Goal: Task Accomplishment & Management: Manage account settings

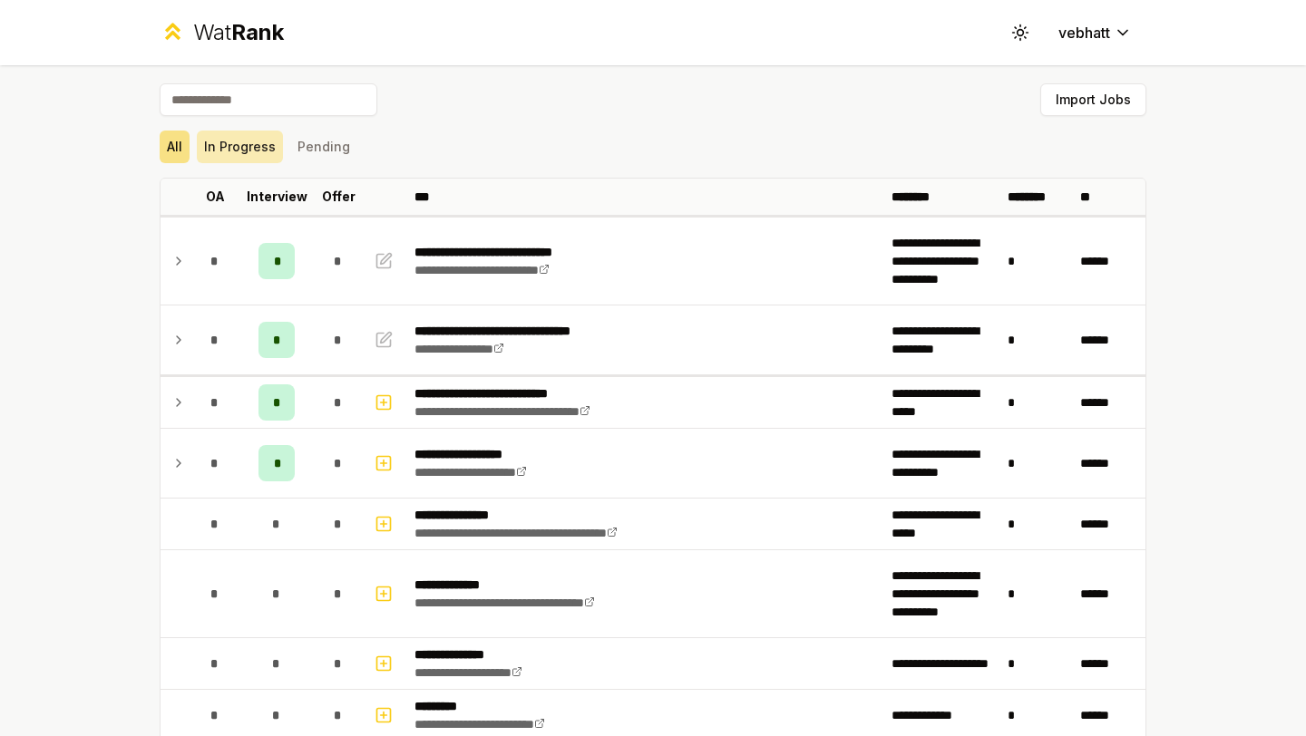
click at [261, 153] on button "In Progress" at bounding box center [240, 147] width 86 height 33
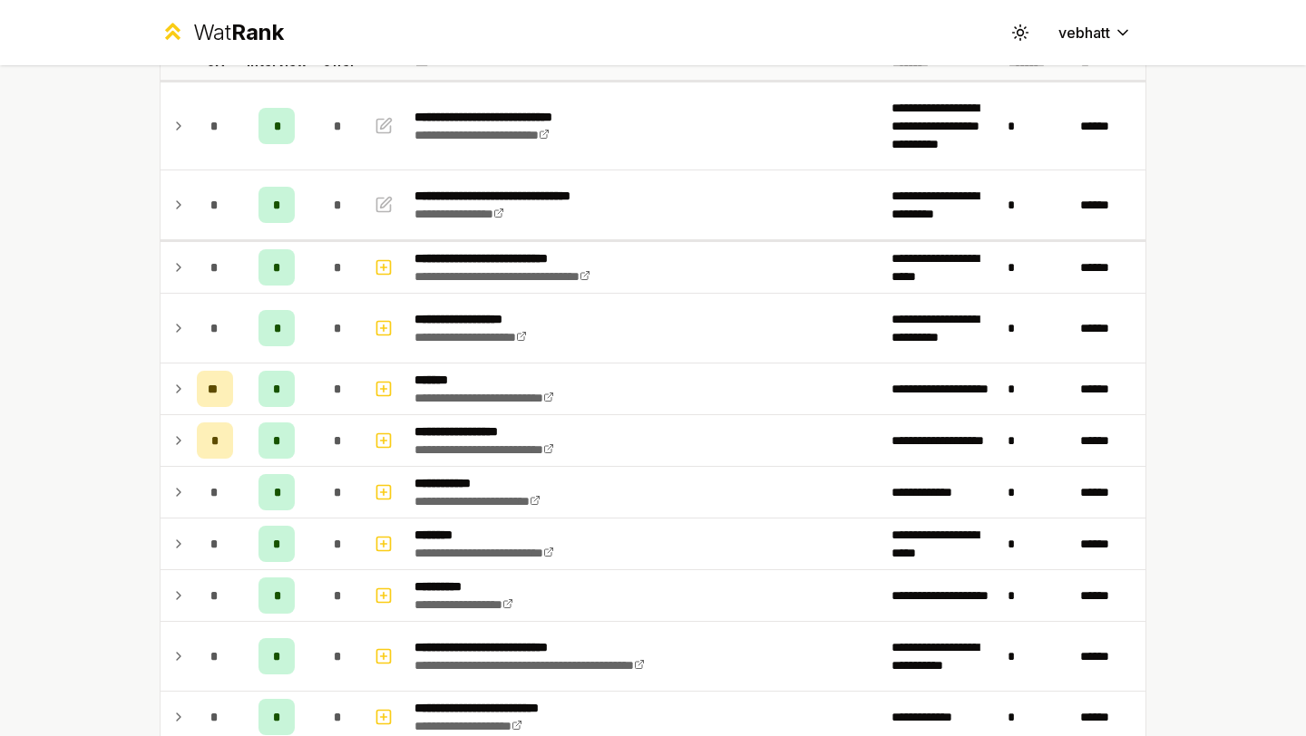
scroll to position [88, 0]
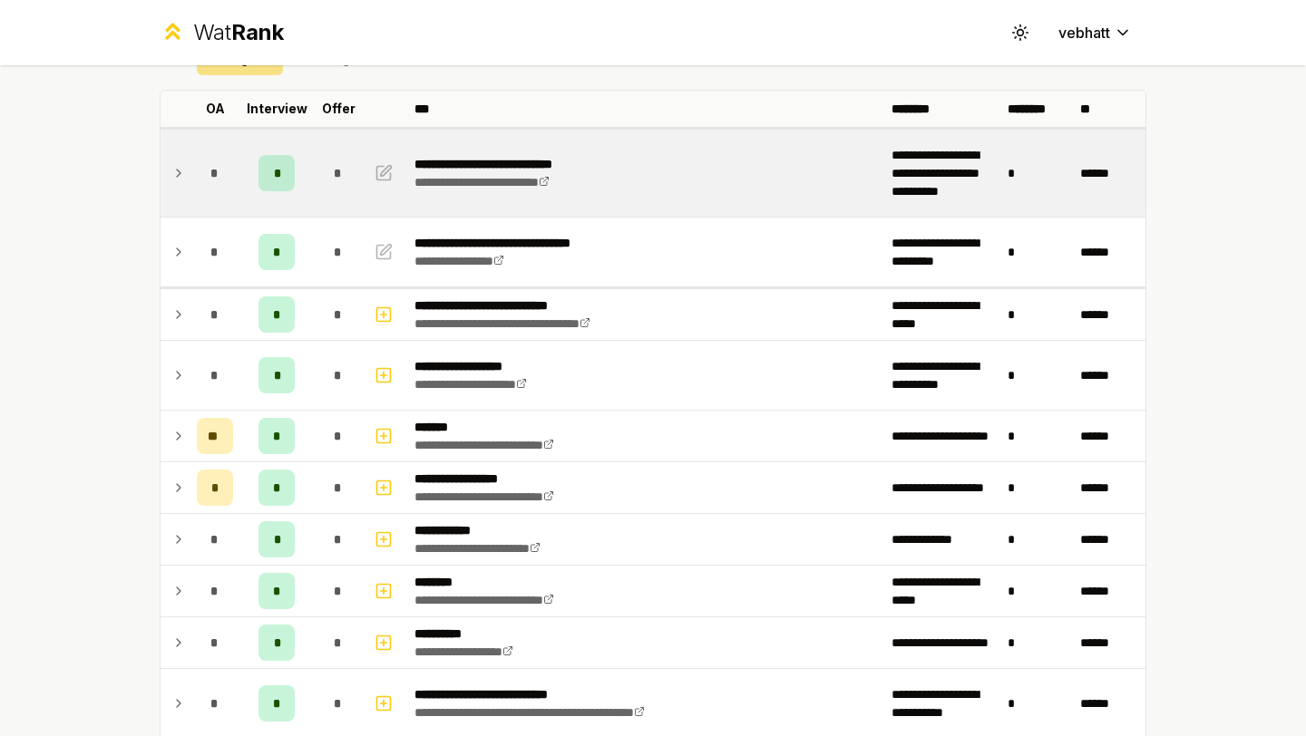
click at [172, 161] on td at bounding box center [174, 173] width 29 height 87
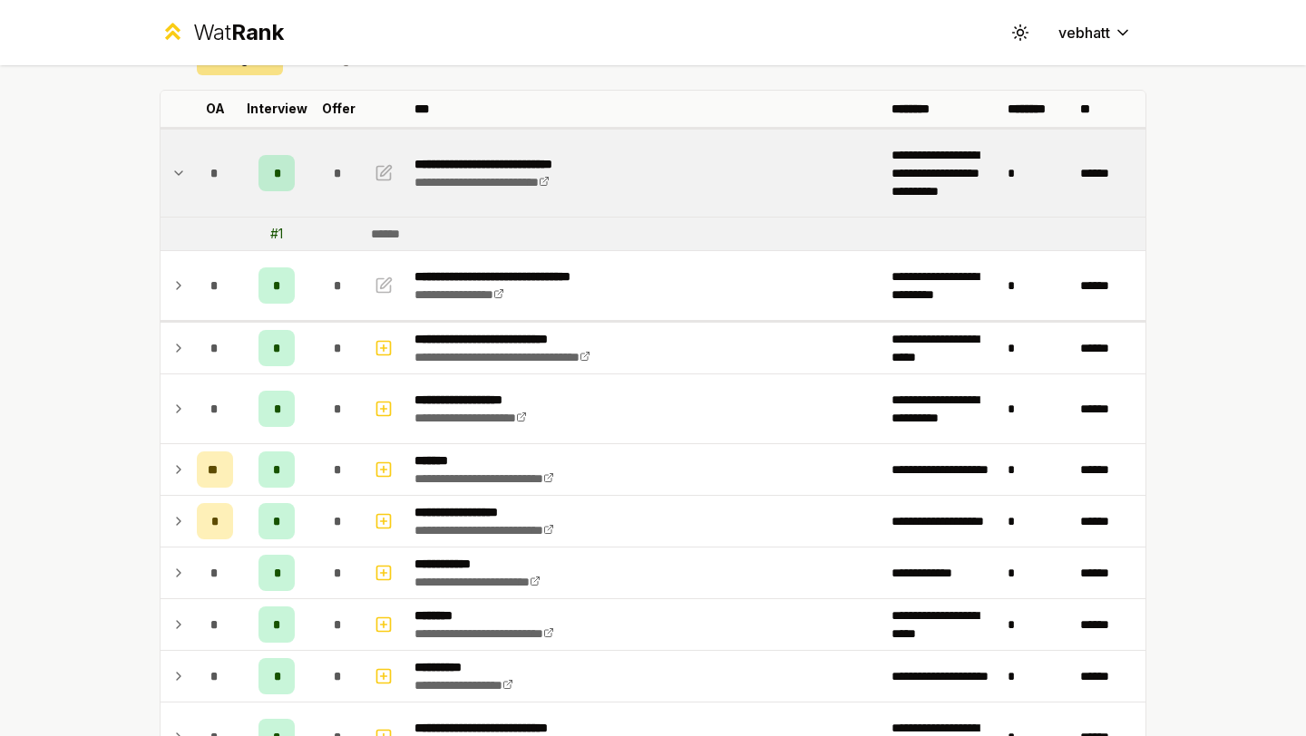
click at [172, 161] on td at bounding box center [174, 173] width 29 height 87
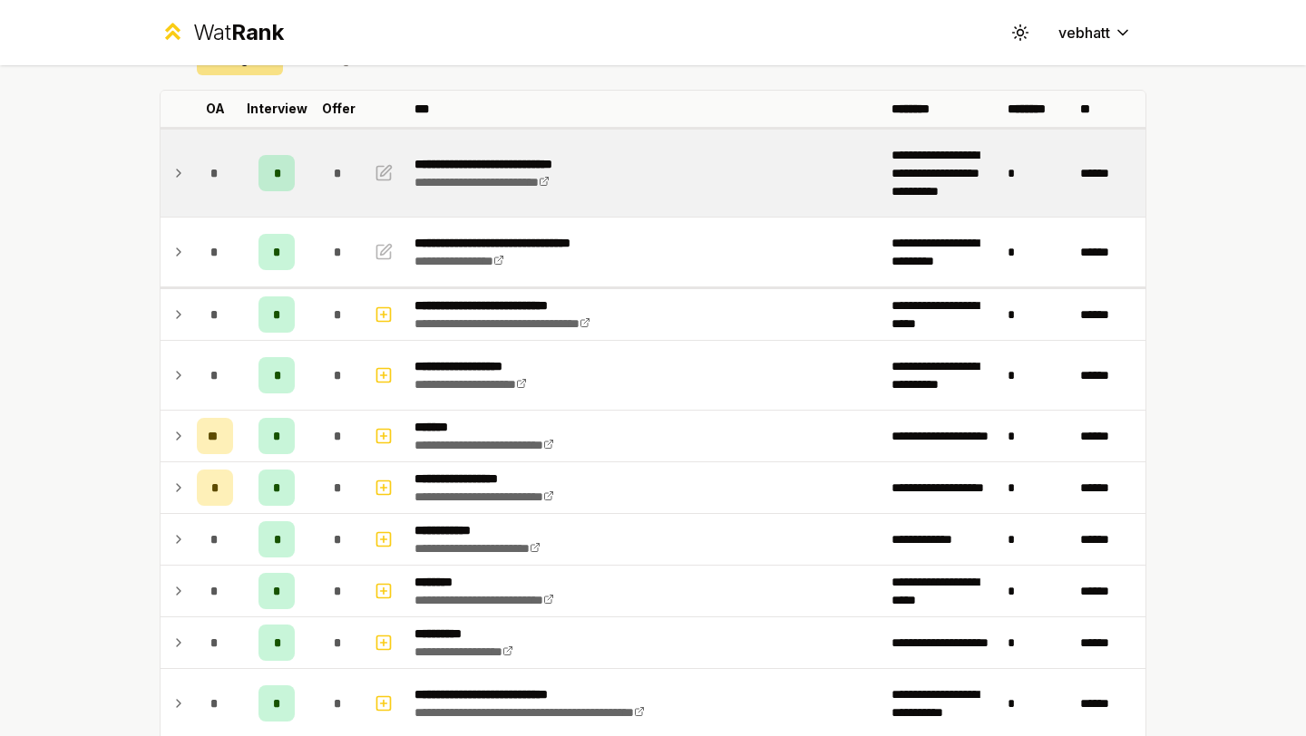
click at [173, 164] on icon at bounding box center [178, 173] width 15 height 22
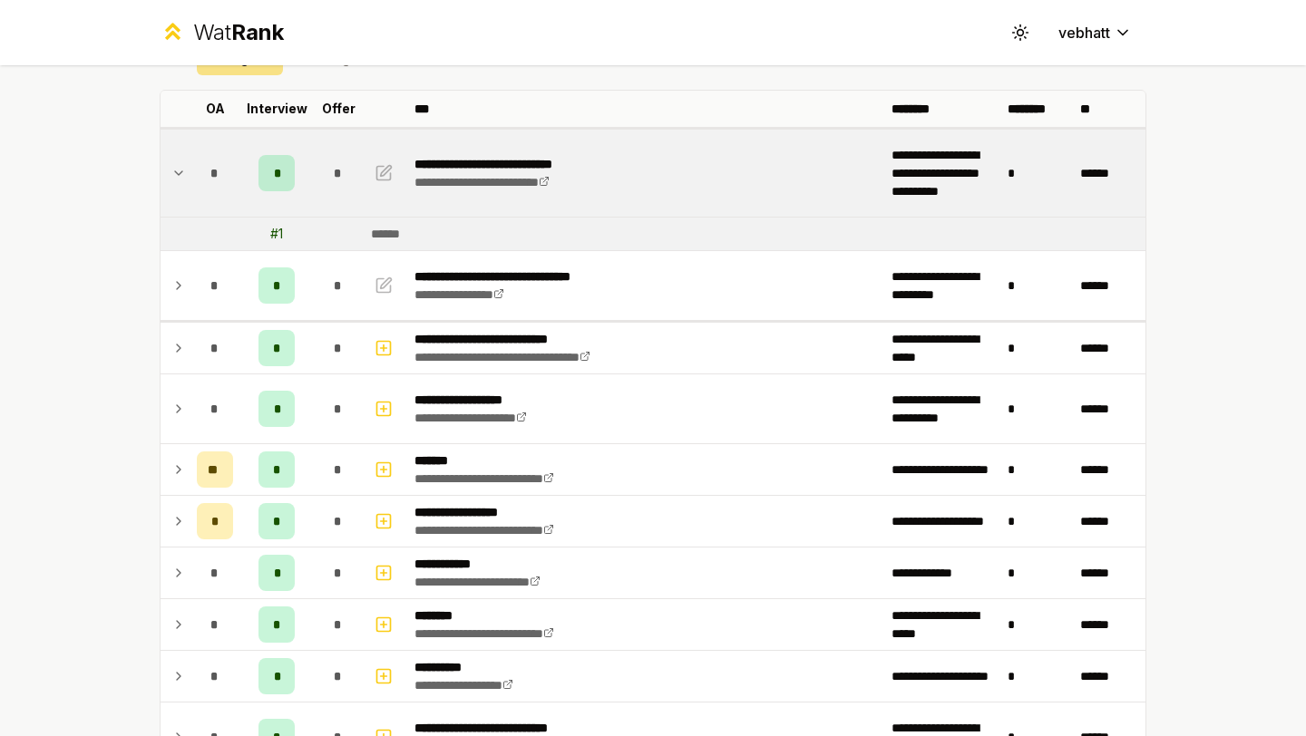
click at [174, 178] on icon at bounding box center [178, 173] width 15 height 22
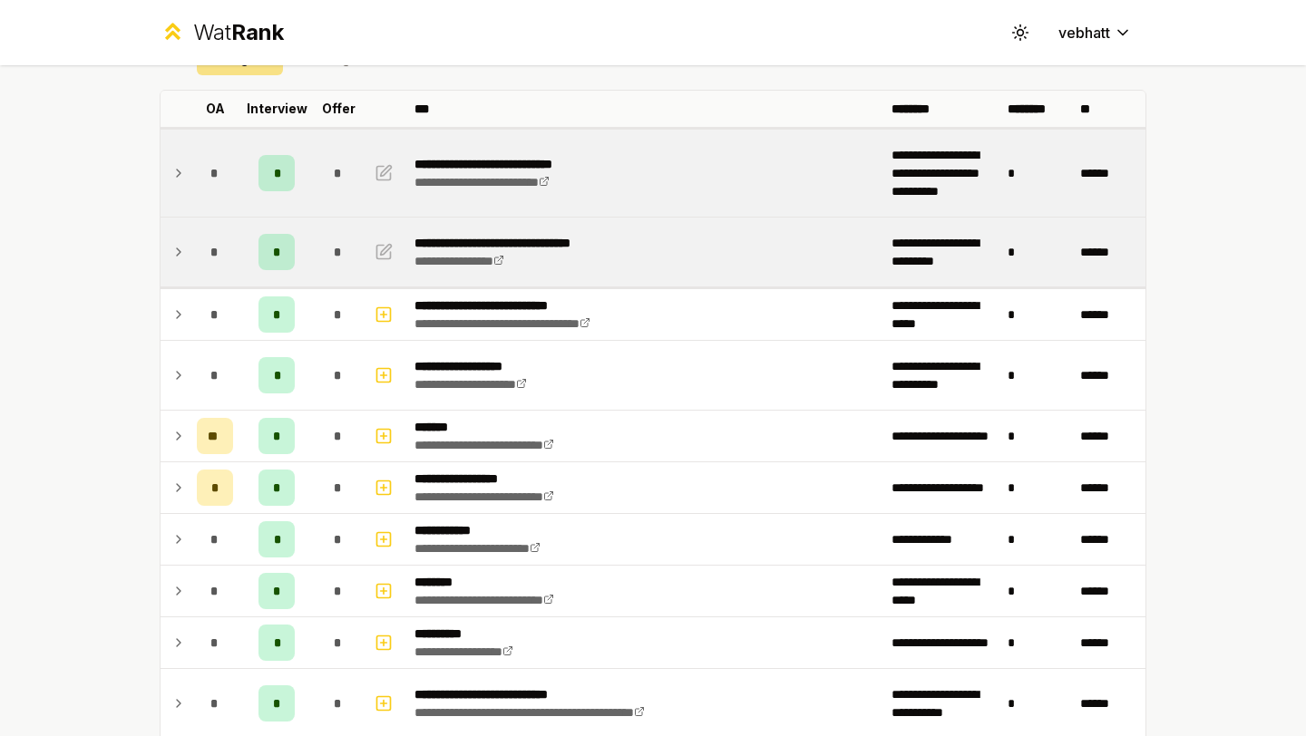
click at [176, 241] on icon at bounding box center [178, 252] width 15 height 22
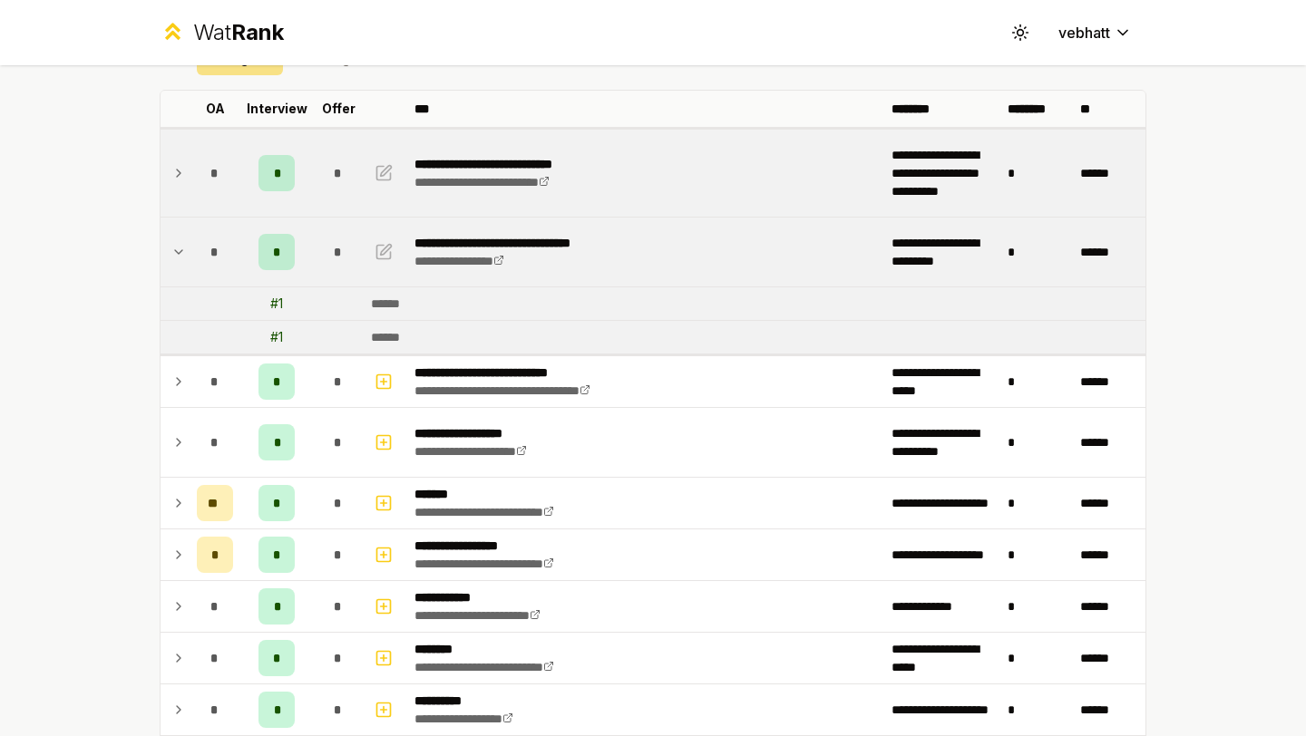
click at [180, 248] on icon at bounding box center [178, 252] width 15 height 22
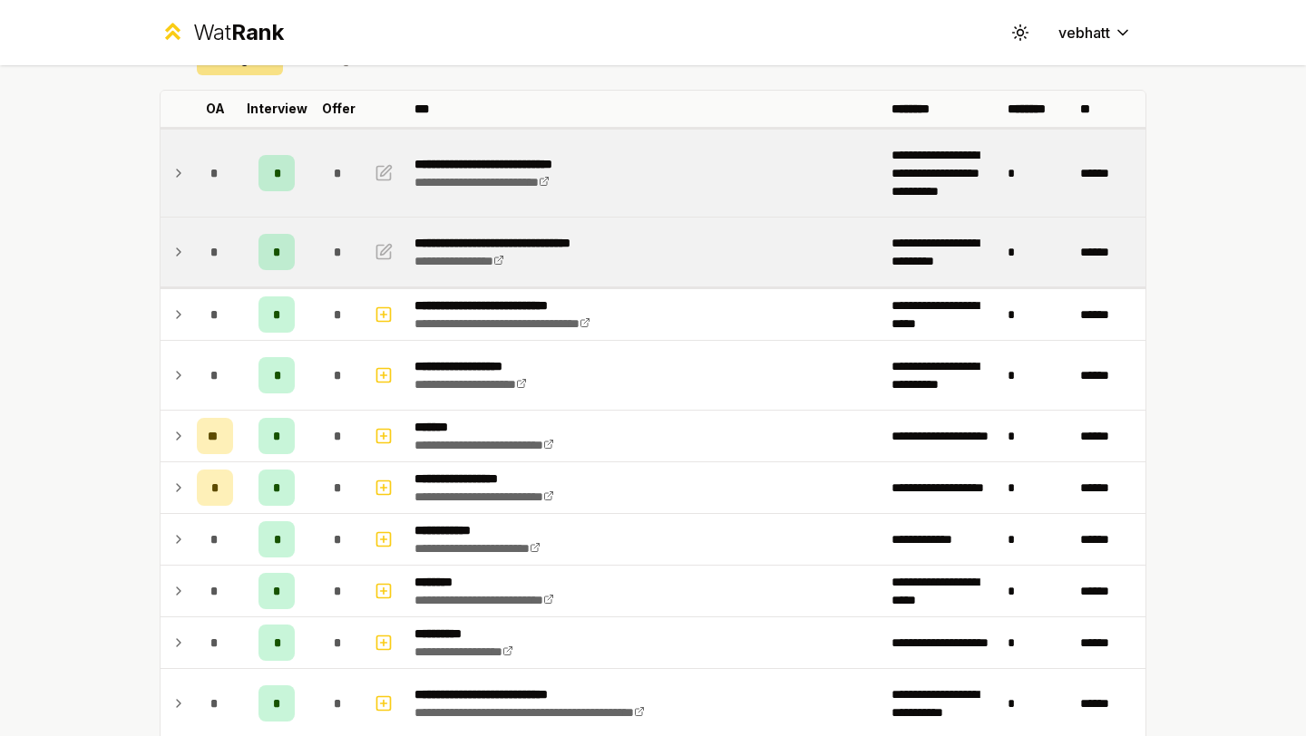
click at [180, 248] on icon at bounding box center [178, 252] width 15 height 22
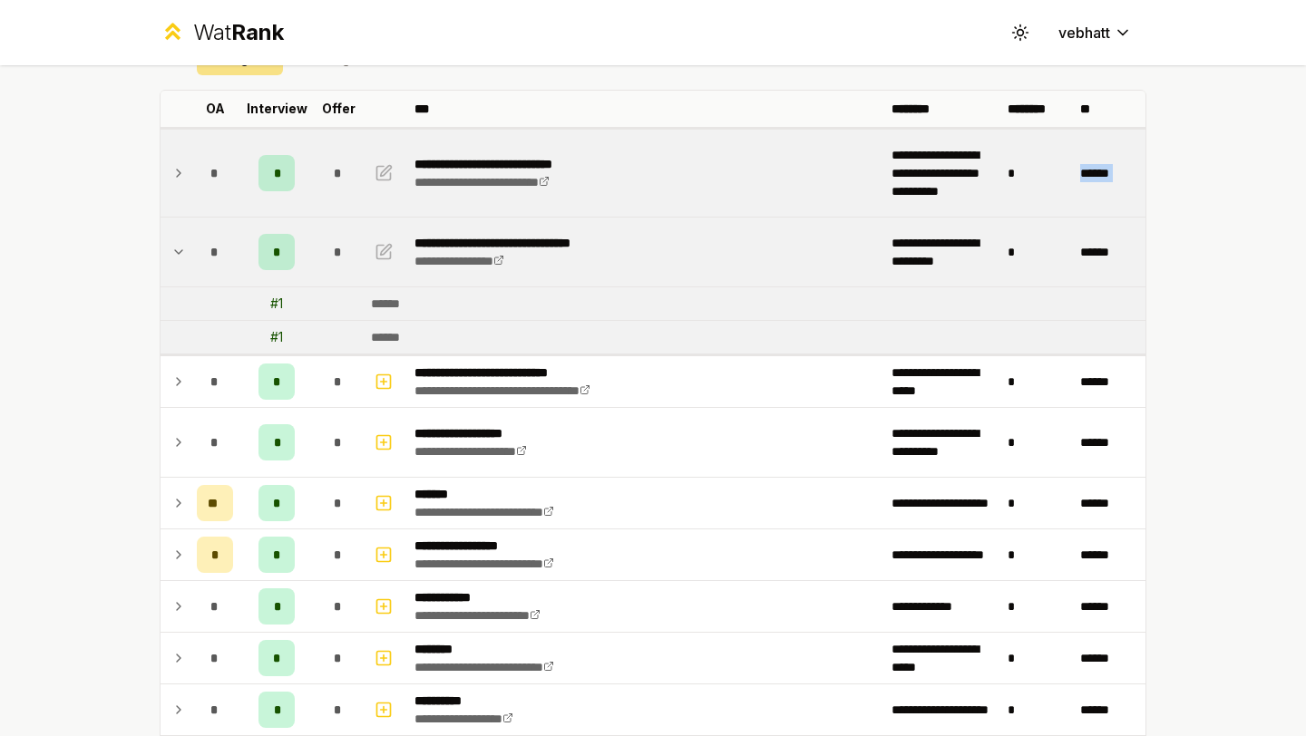
click at [180, 248] on icon at bounding box center [178, 252] width 15 height 22
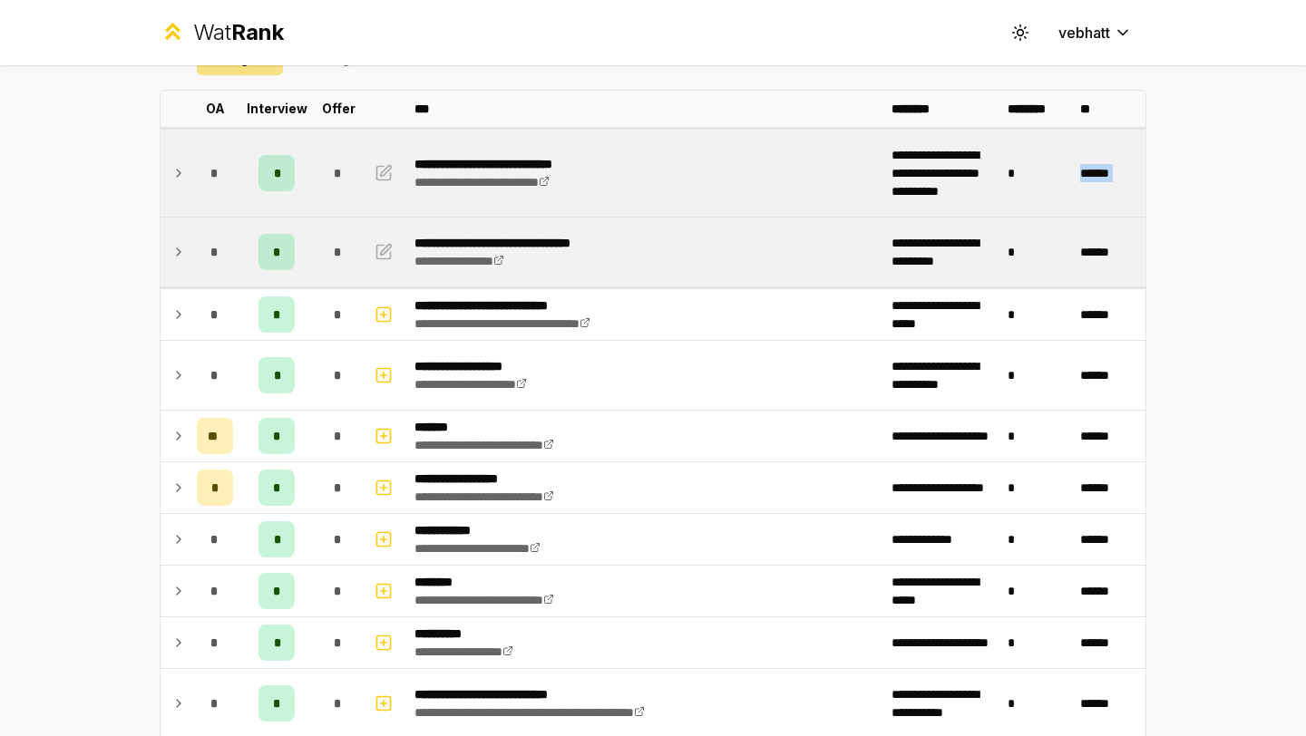
scroll to position [106, 0]
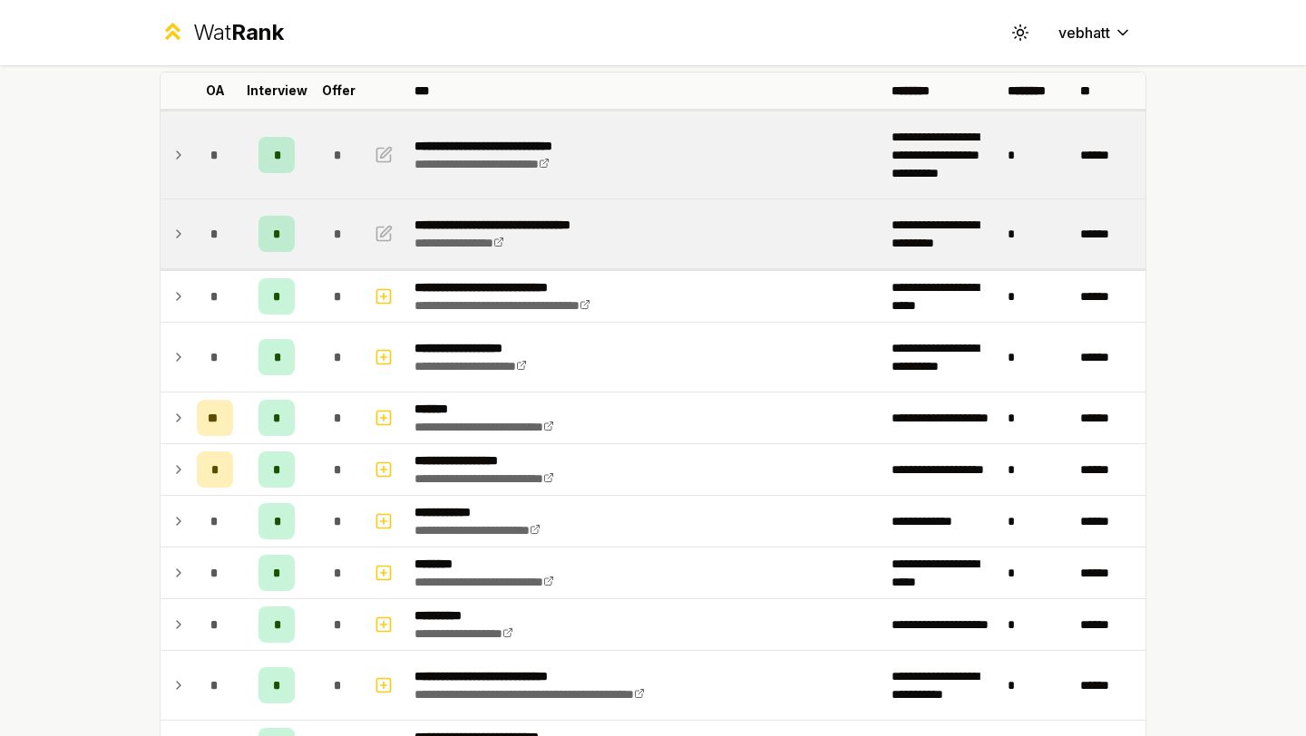
click at [103, 246] on div "**********" at bounding box center [653, 368] width 1306 height 736
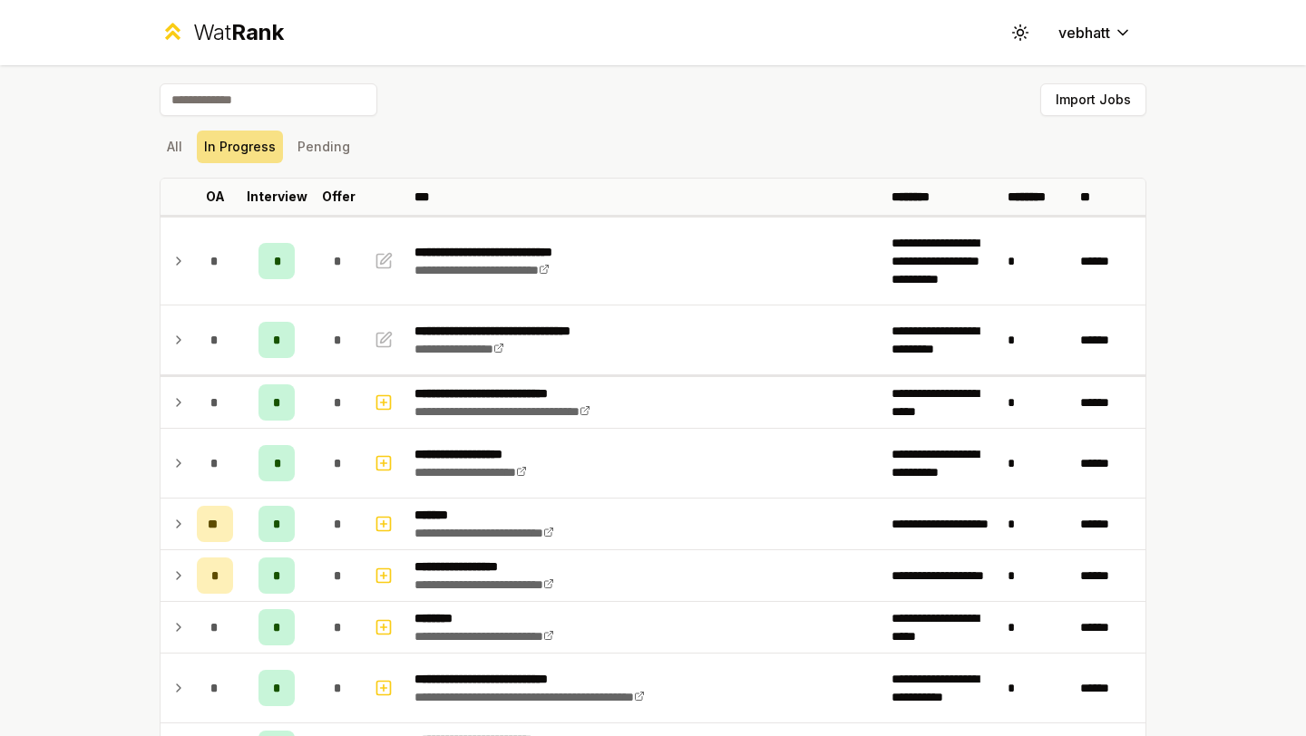
click at [316, 147] on button "Pending" at bounding box center [323, 147] width 67 height 33
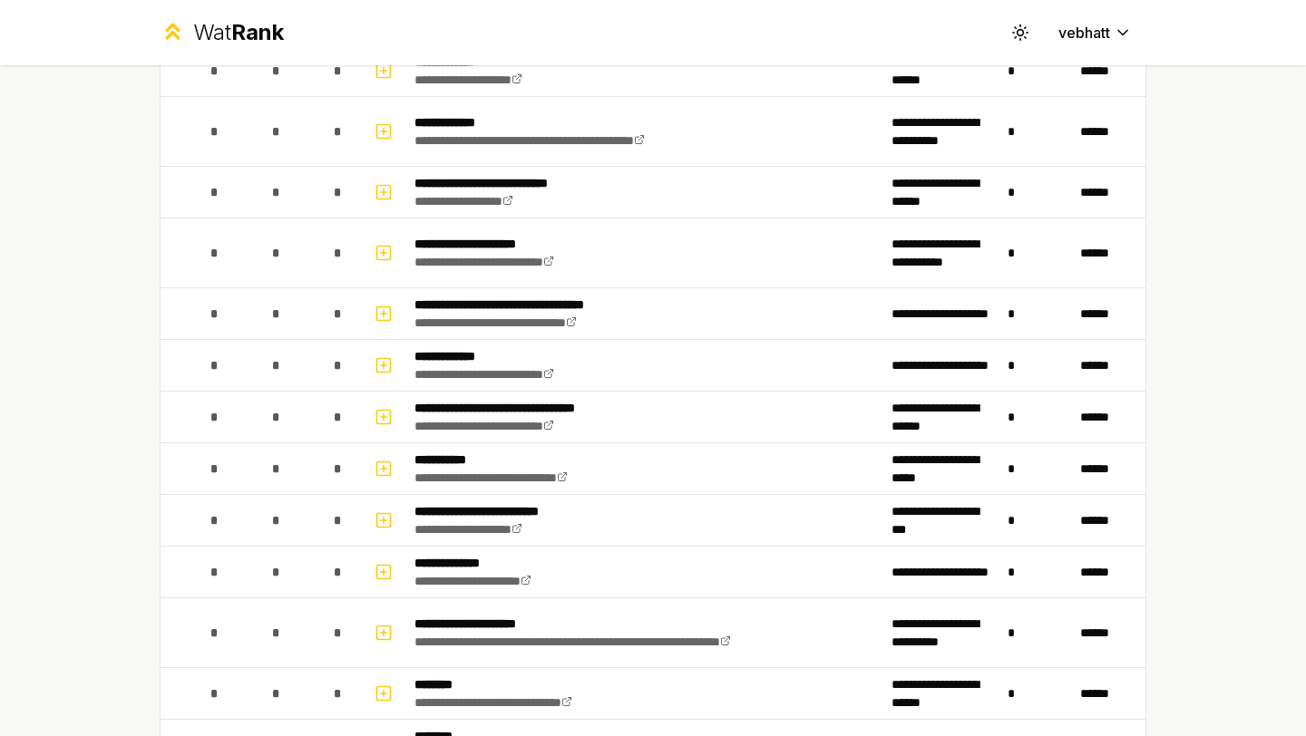
scroll to position [3164, 0]
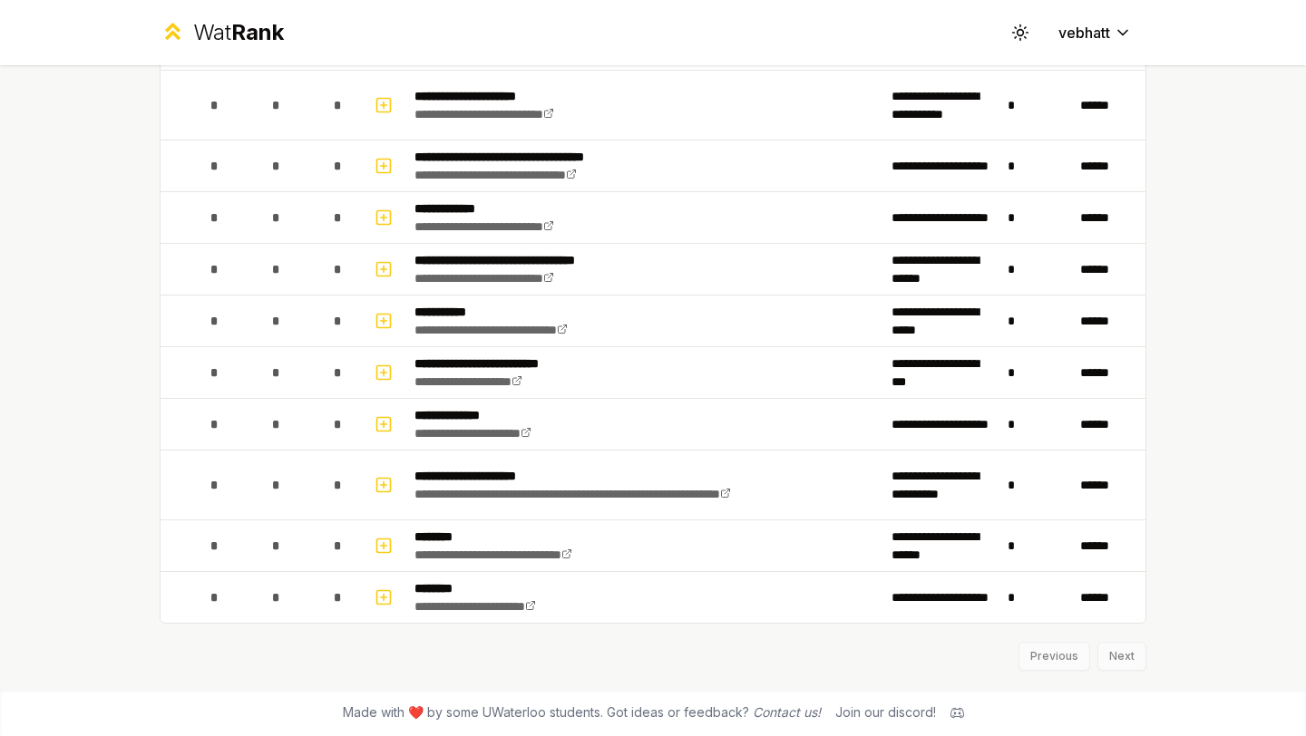
click at [1118, 649] on div "Previous Next" at bounding box center [653, 647] width 987 height 47
click at [1106, 666] on div "Previous Next" at bounding box center [653, 647] width 987 height 47
click at [951, 651] on div "Previous Next" at bounding box center [653, 647] width 987 height 47
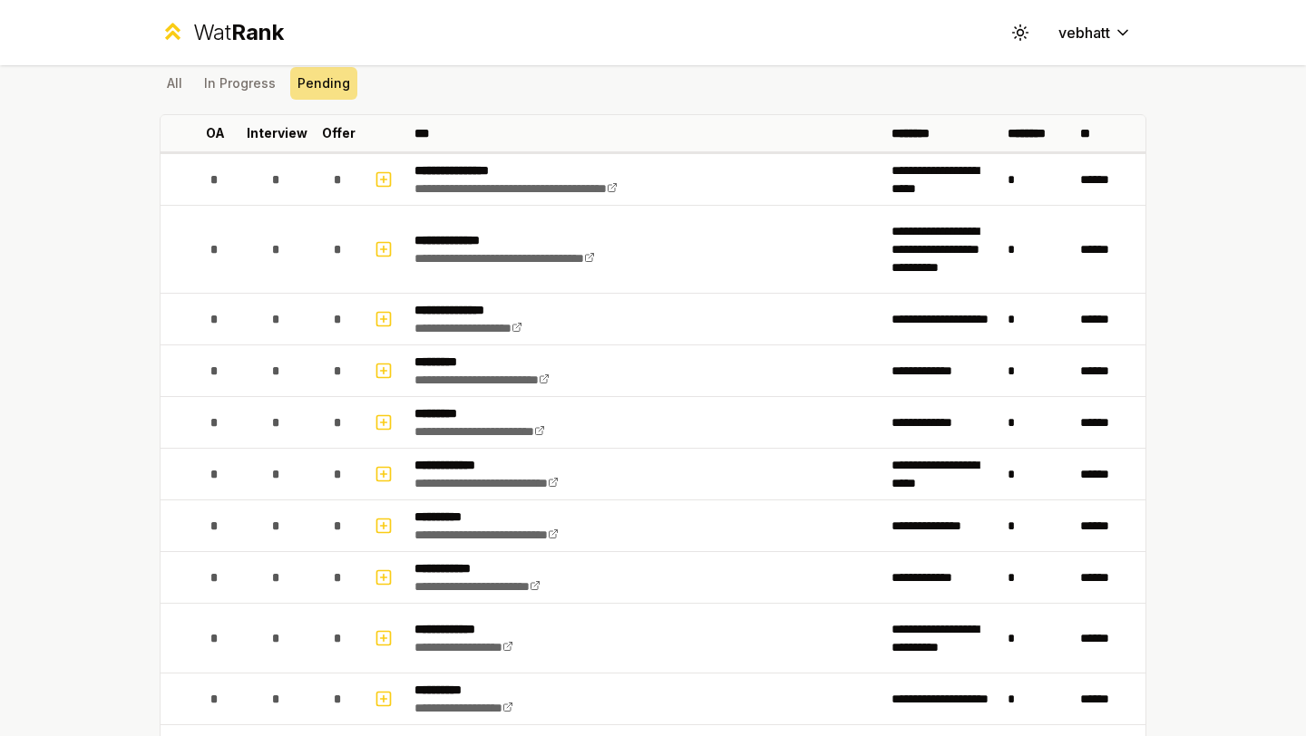
scroll to position [0, 0]
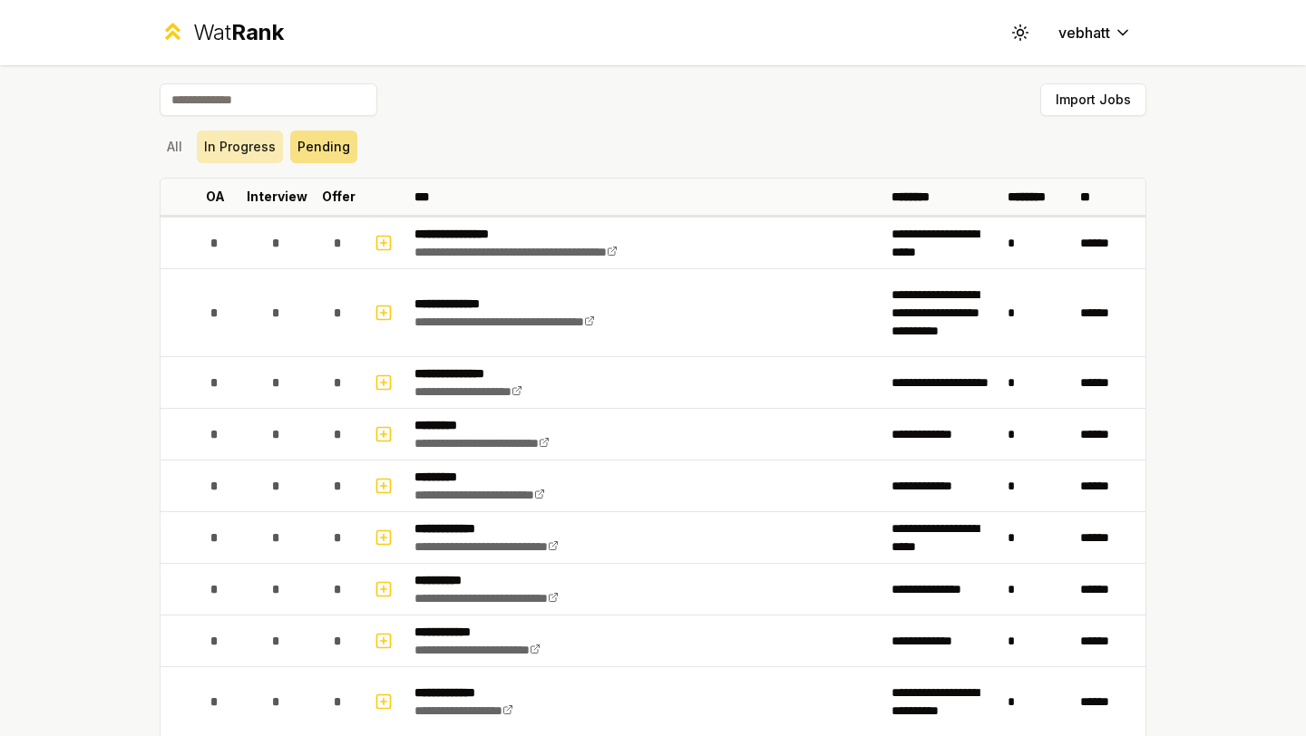
click at [212, 144] on button "In Progress" at bounding box center [240, 147] width 86 height 33
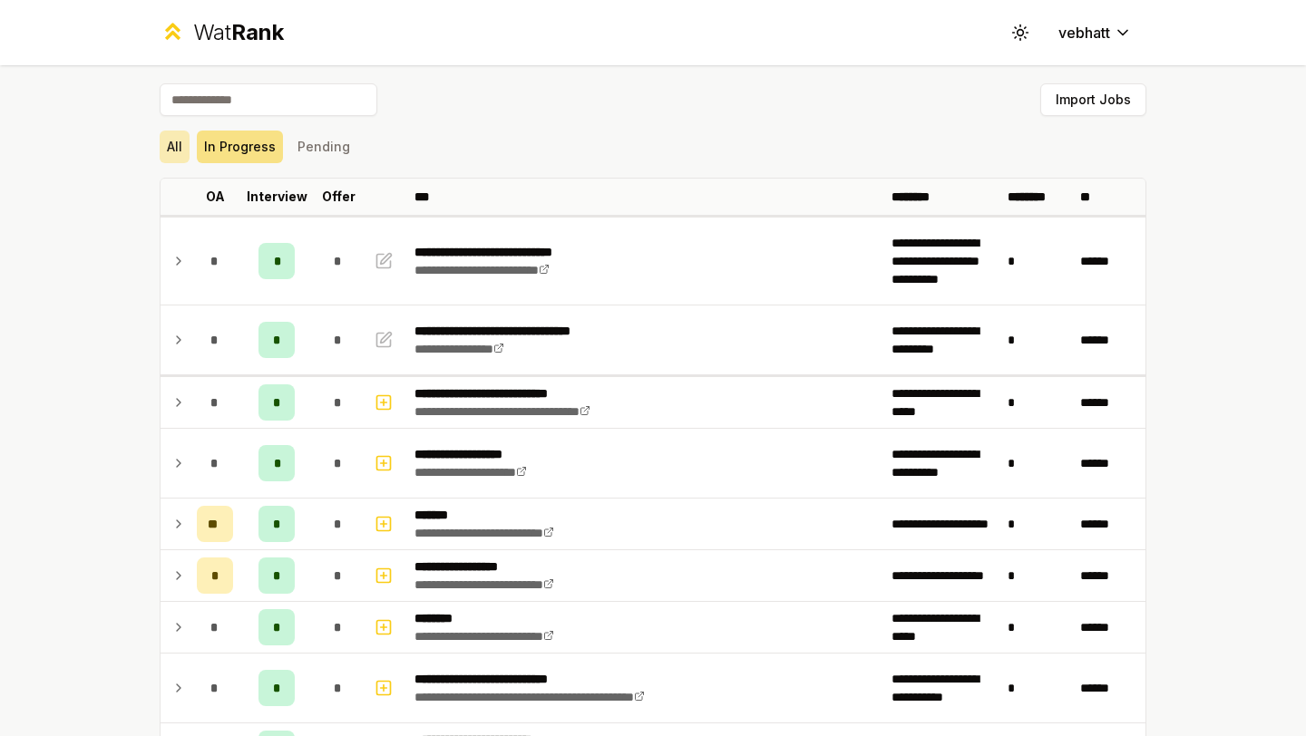
click at [169, 155] on button "All" at bounding box center [175, 147] width 30 height 33
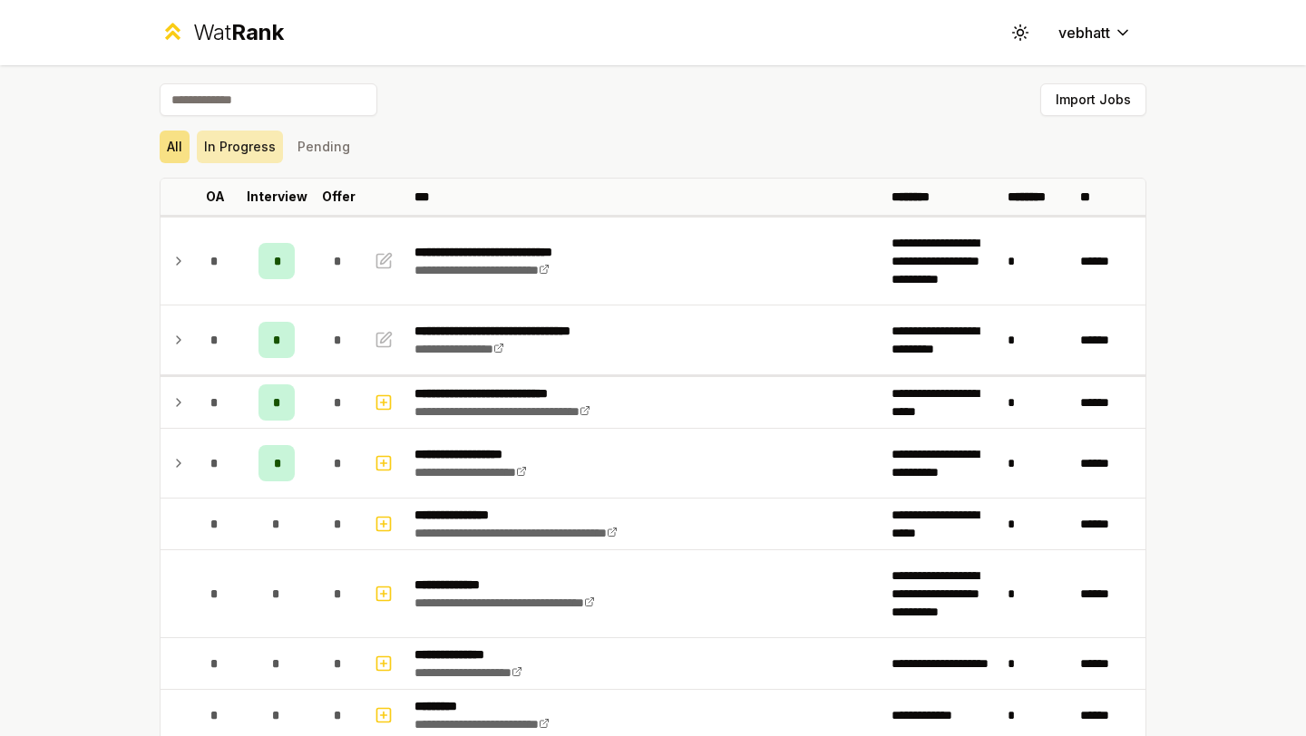
click at [256, 146] on button "In Progress" at bounding box center [240, 147] width 86 height 33
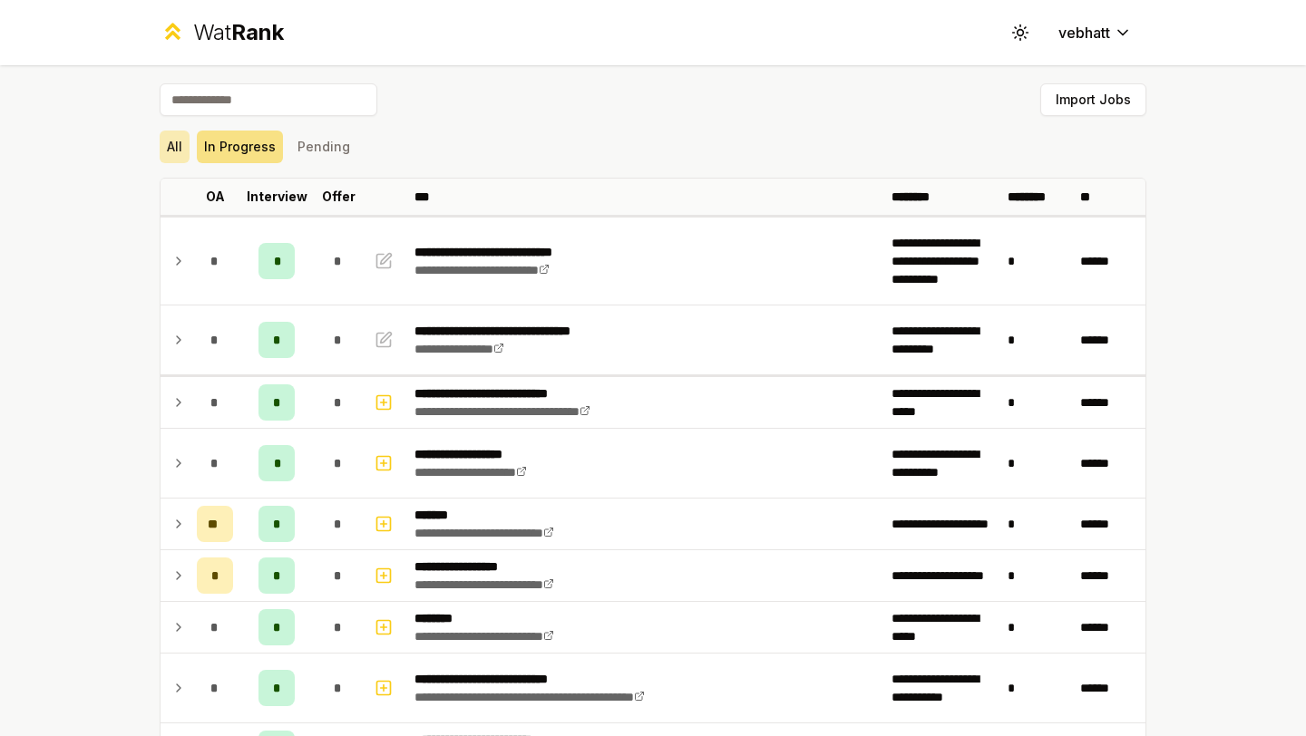
click at [166, 147] on button "All" at bounding box center [175, 147] width 30 height 33
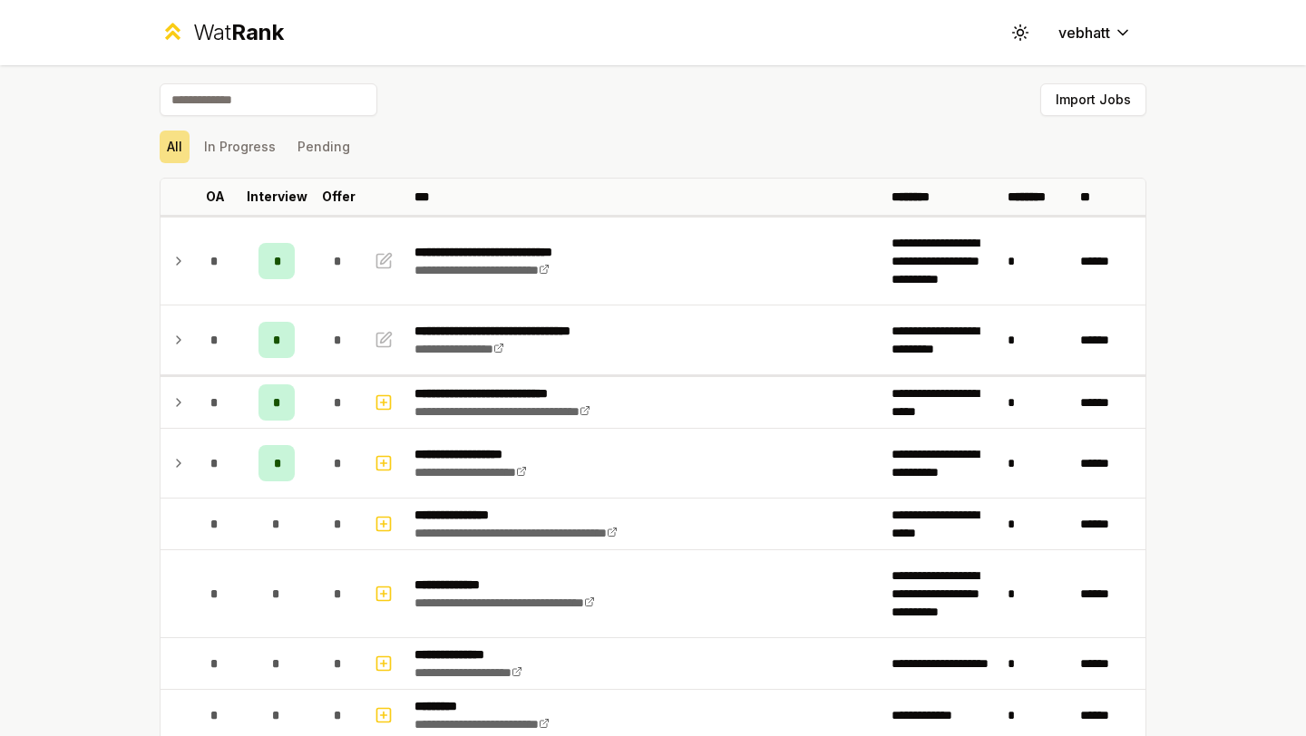
click at [1236, 246] on div "**********" at bounding box center [653, 368] width 1306 height 736
click at [753, 88] on div "Import Jobs" at bounding box center [653, 103] width 987 height 40
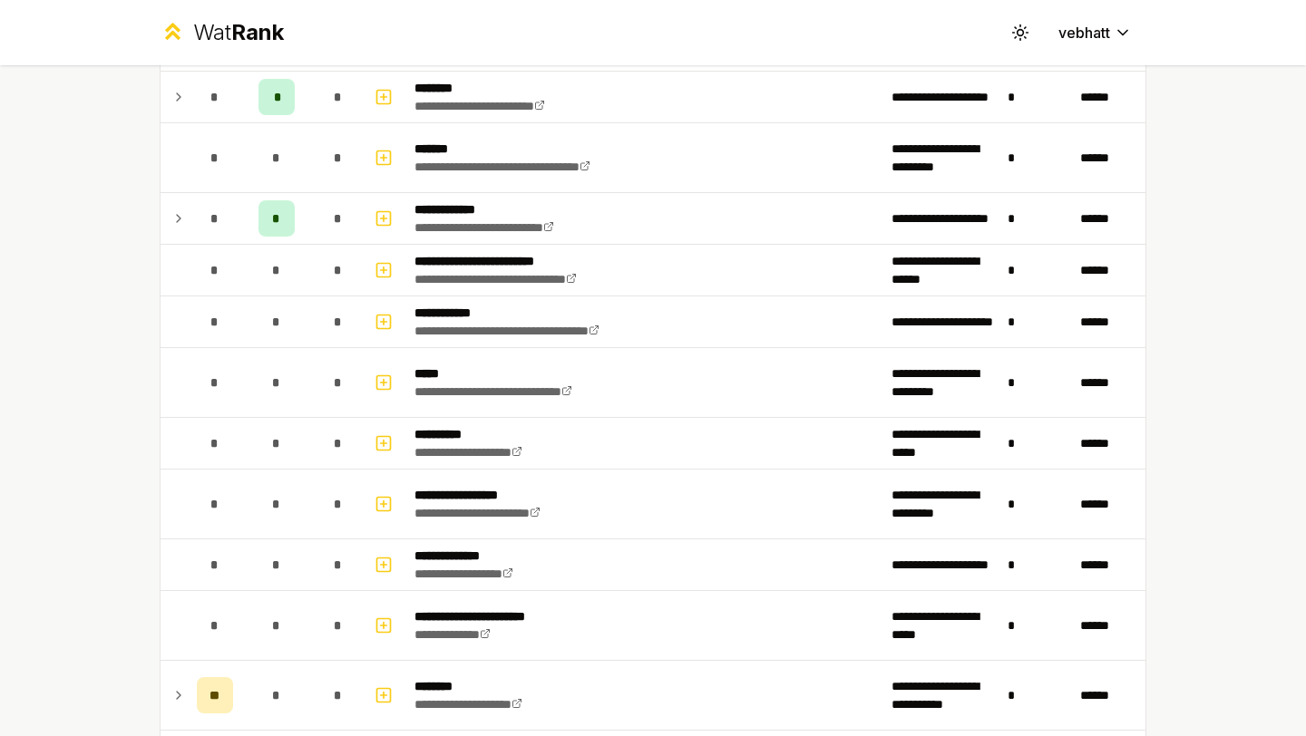
scroll to position [2593, 0]
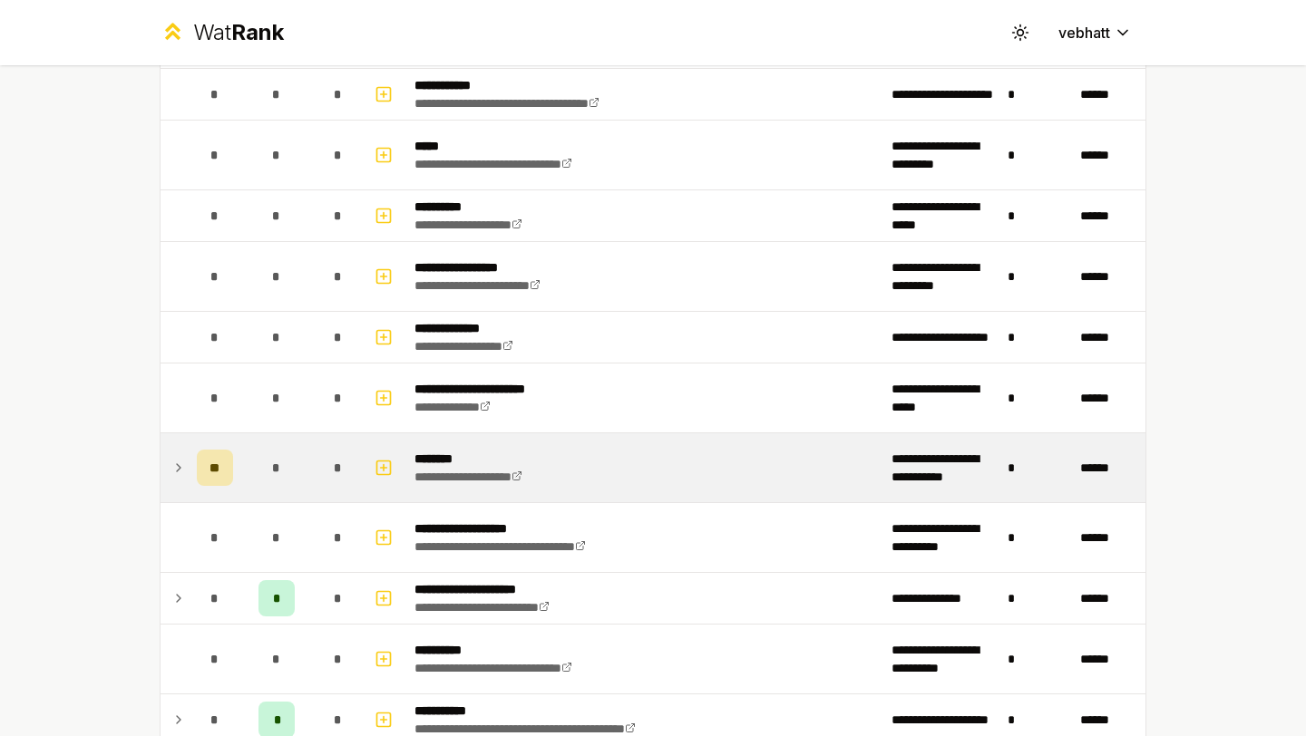
click at [175, 459] on icon at bounding box center [178, 468] width 15 height 22
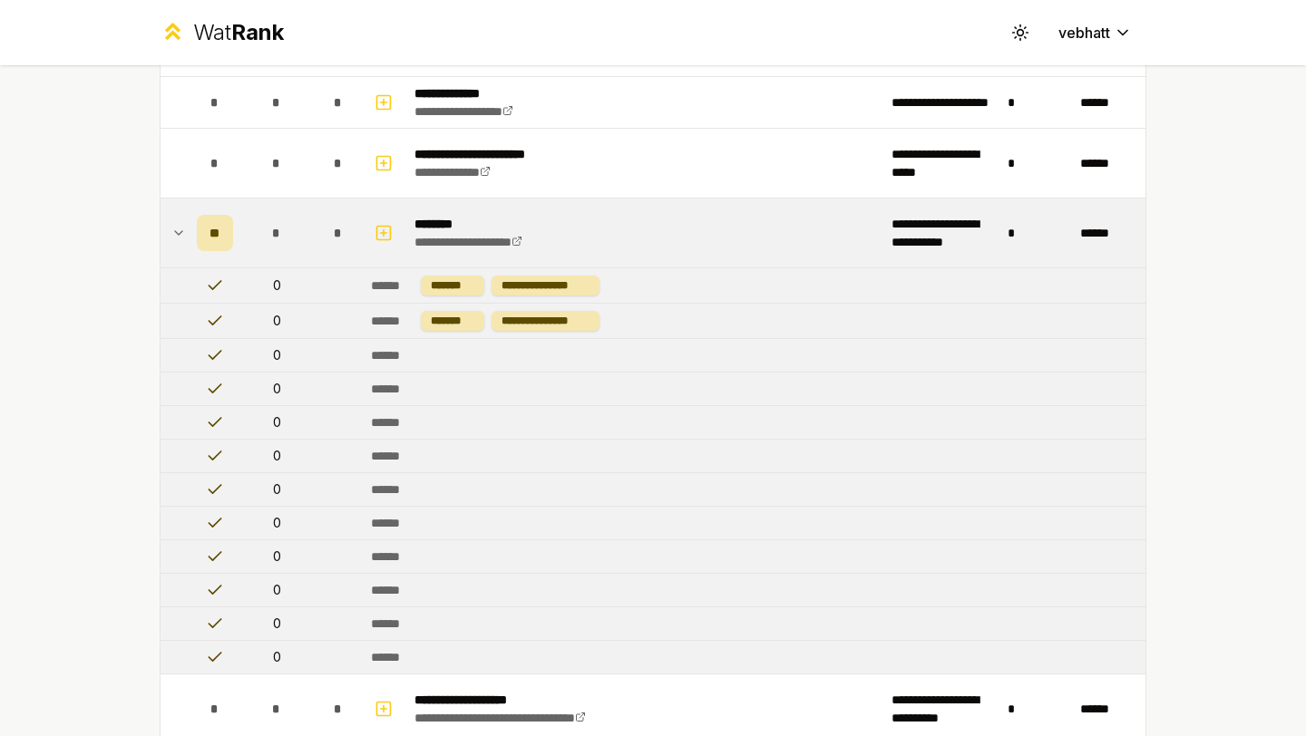
scroll to position [2767, 0]
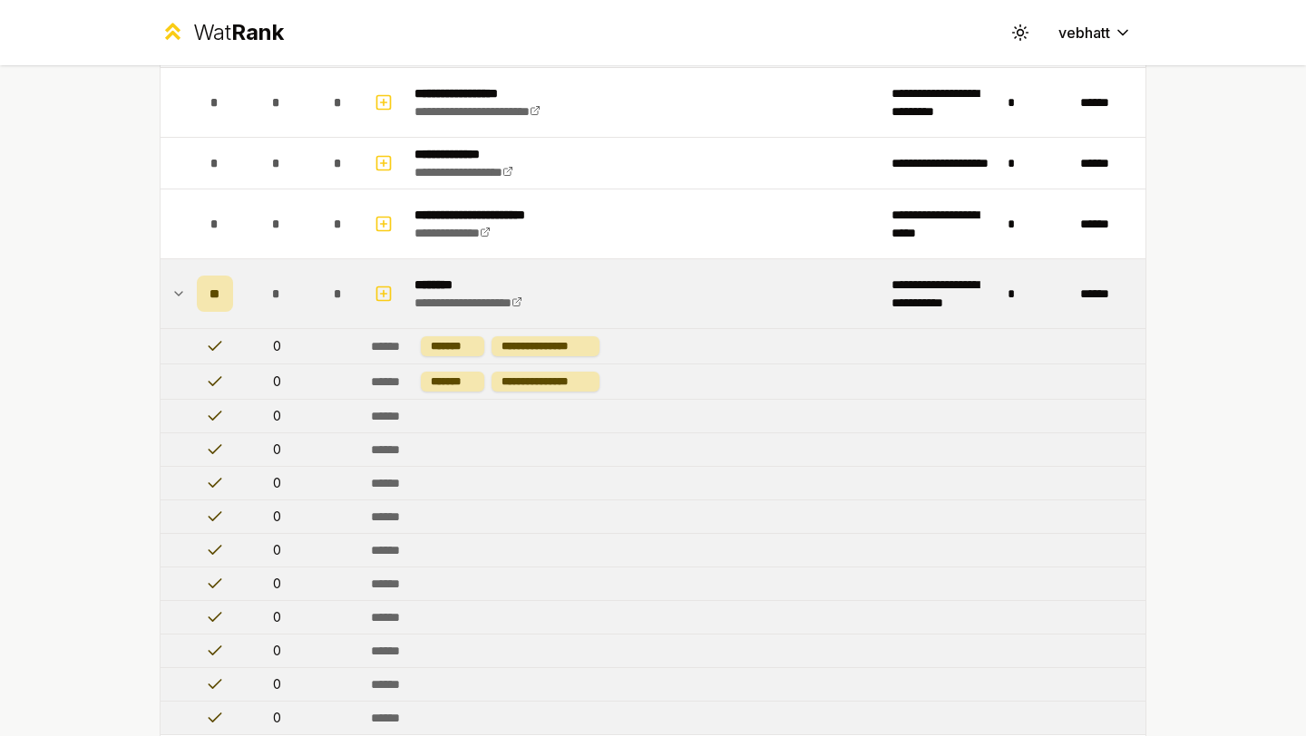
click at [177, 285] on icon at bounding box center [178, 294] width 15 height 22
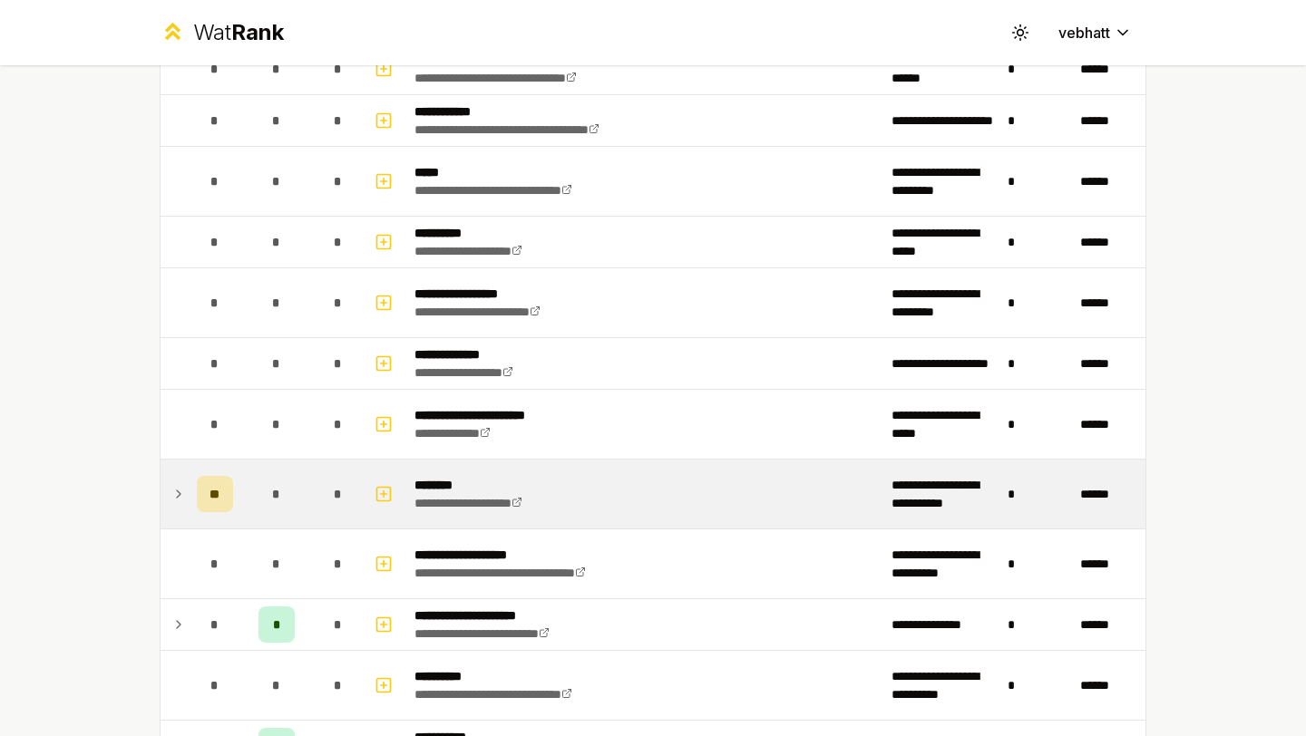
click at [137, 267] on div "**********" at bounding box center [653, 214] width 1045 height 5433
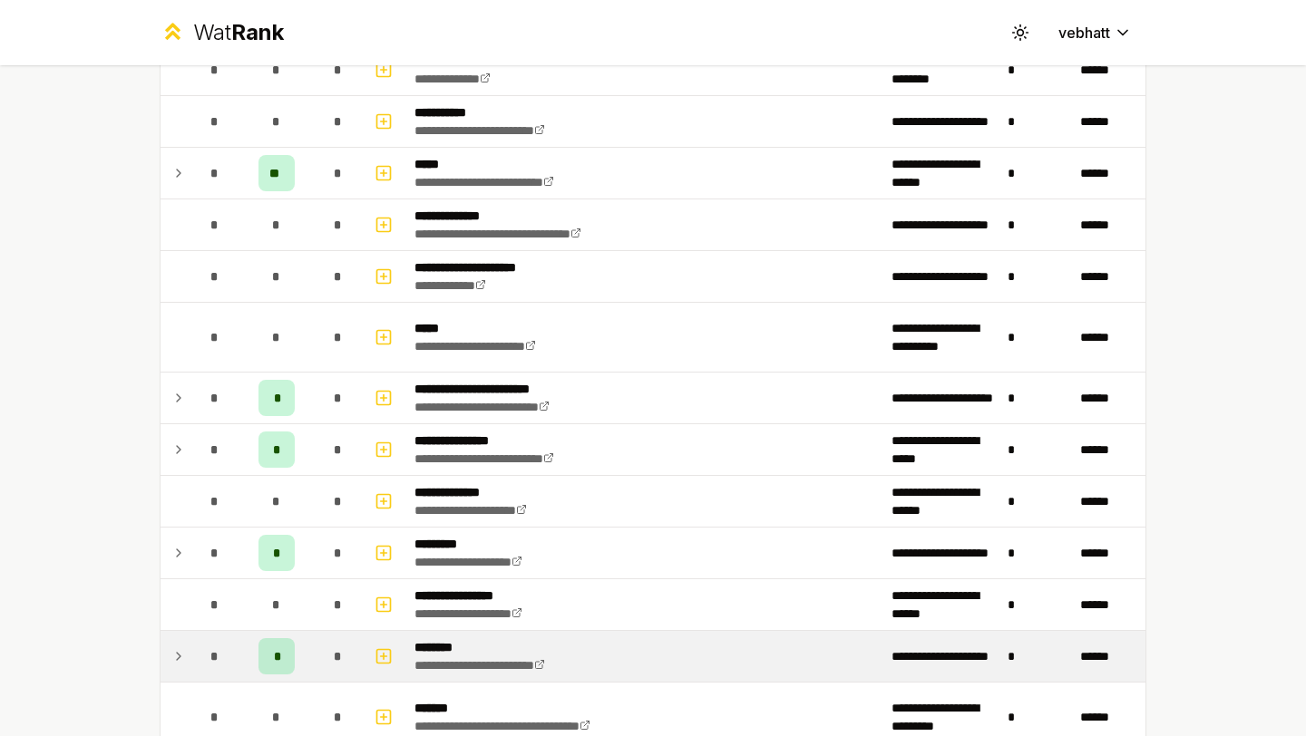
scroll to position [1808, 0]
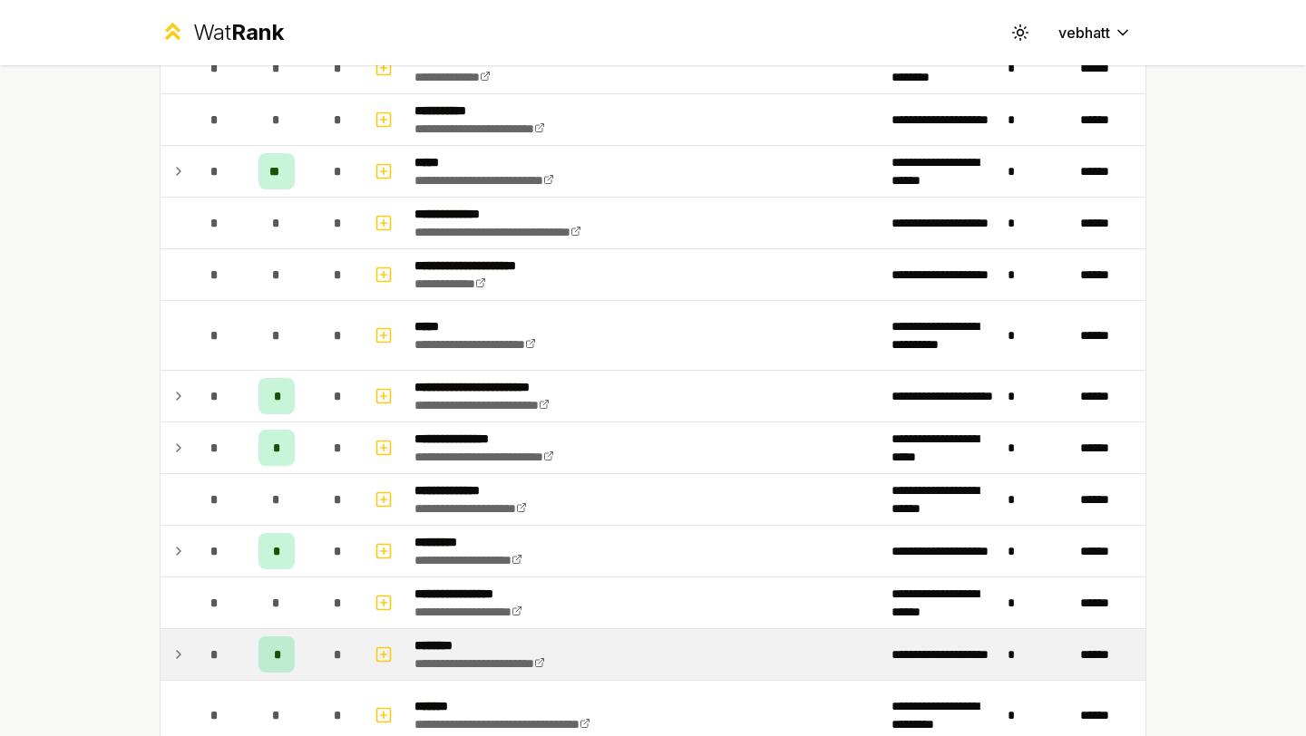
click at [175, 647] on icon at bounding box center [178, 655] width 15 height 22
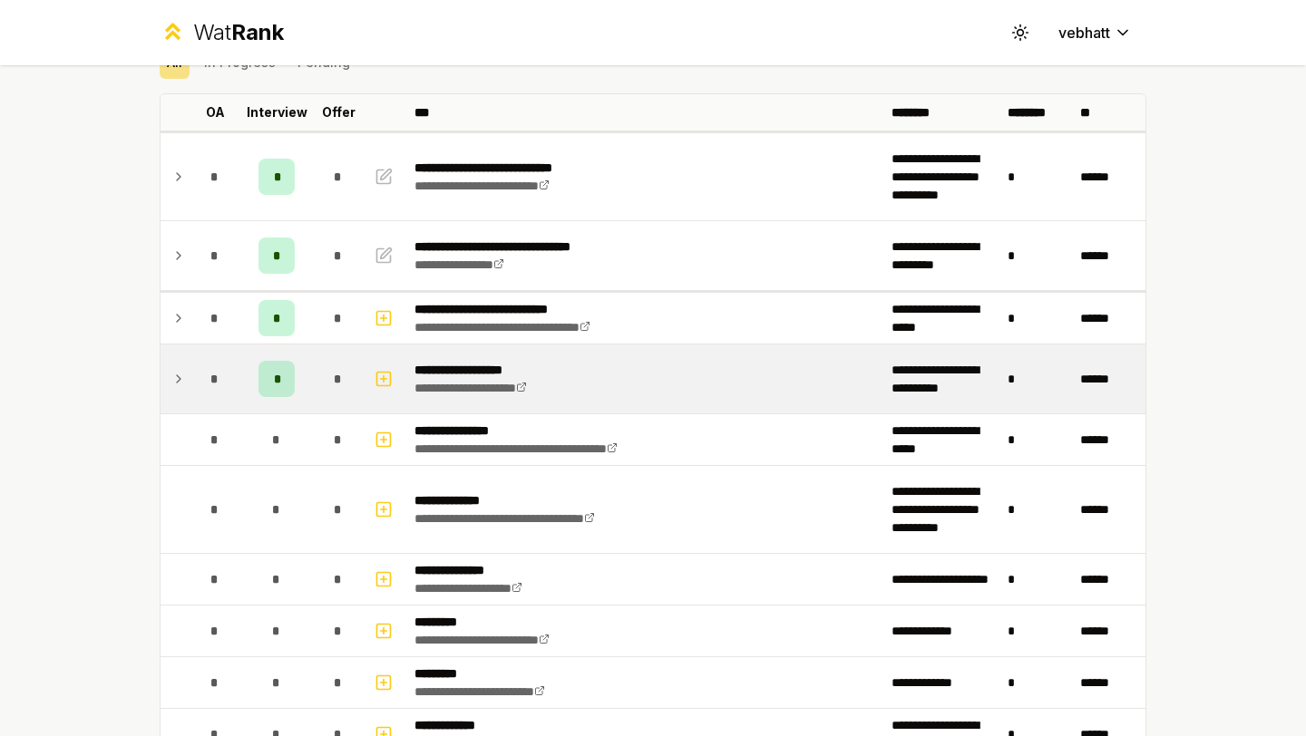
scroll to position [73, 0]
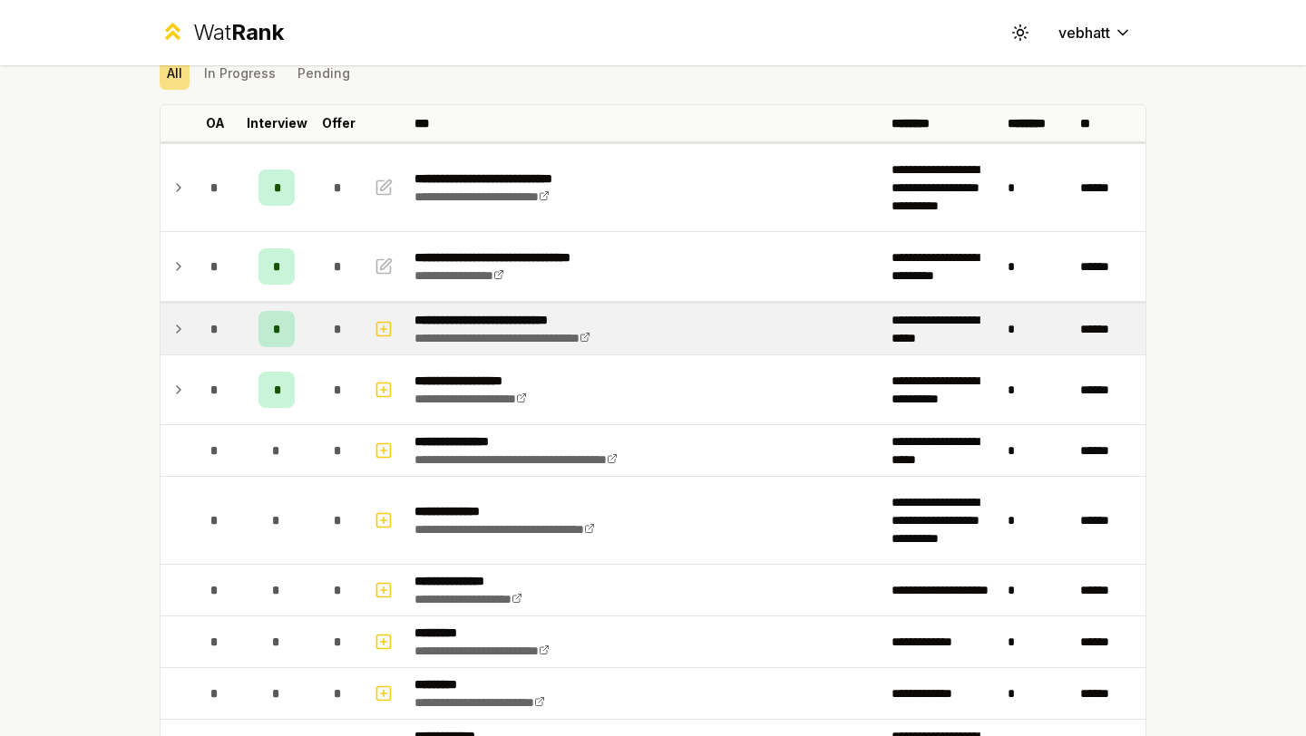
click at [175, 325] on icon at bounding box center [178, 329] width 15 height 22
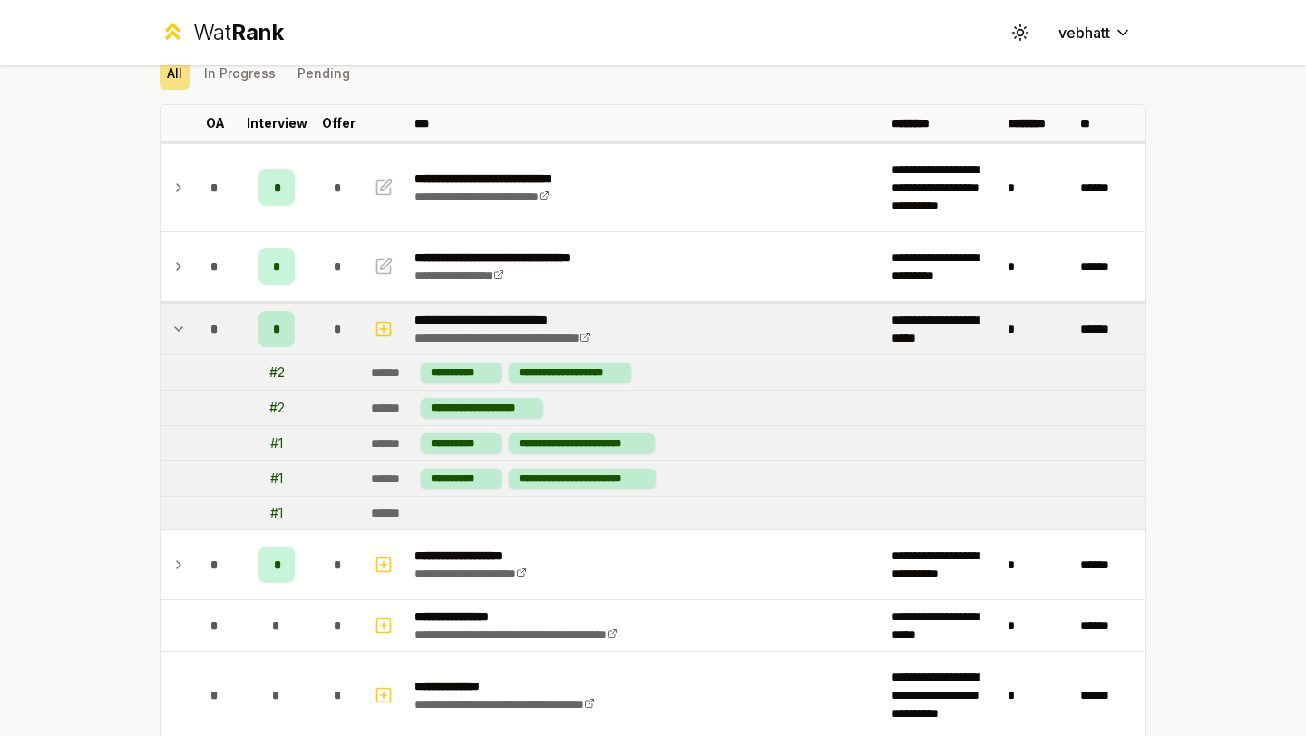
click at [175, 321] on icon at bounding box center [178, 329] width 15 height 22
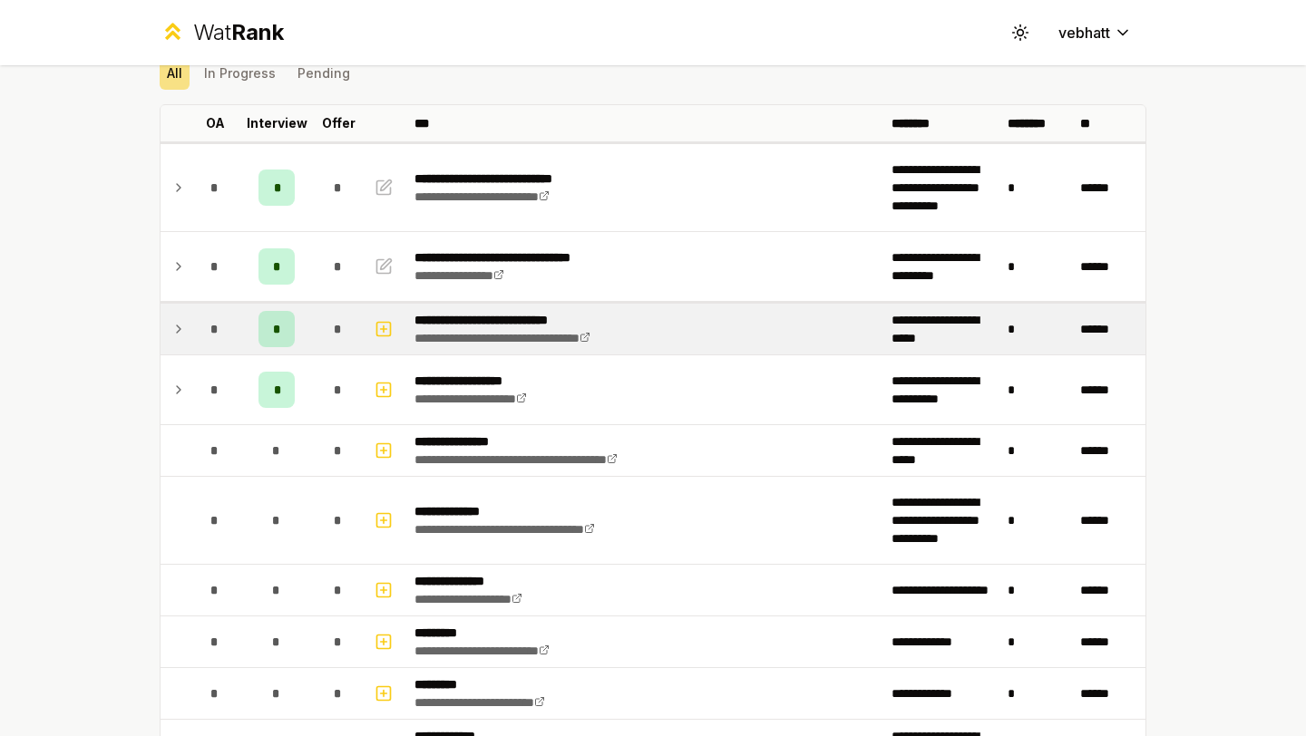
click at [175, 321] on icon at bounding box center [178, 329] width 15 height 22
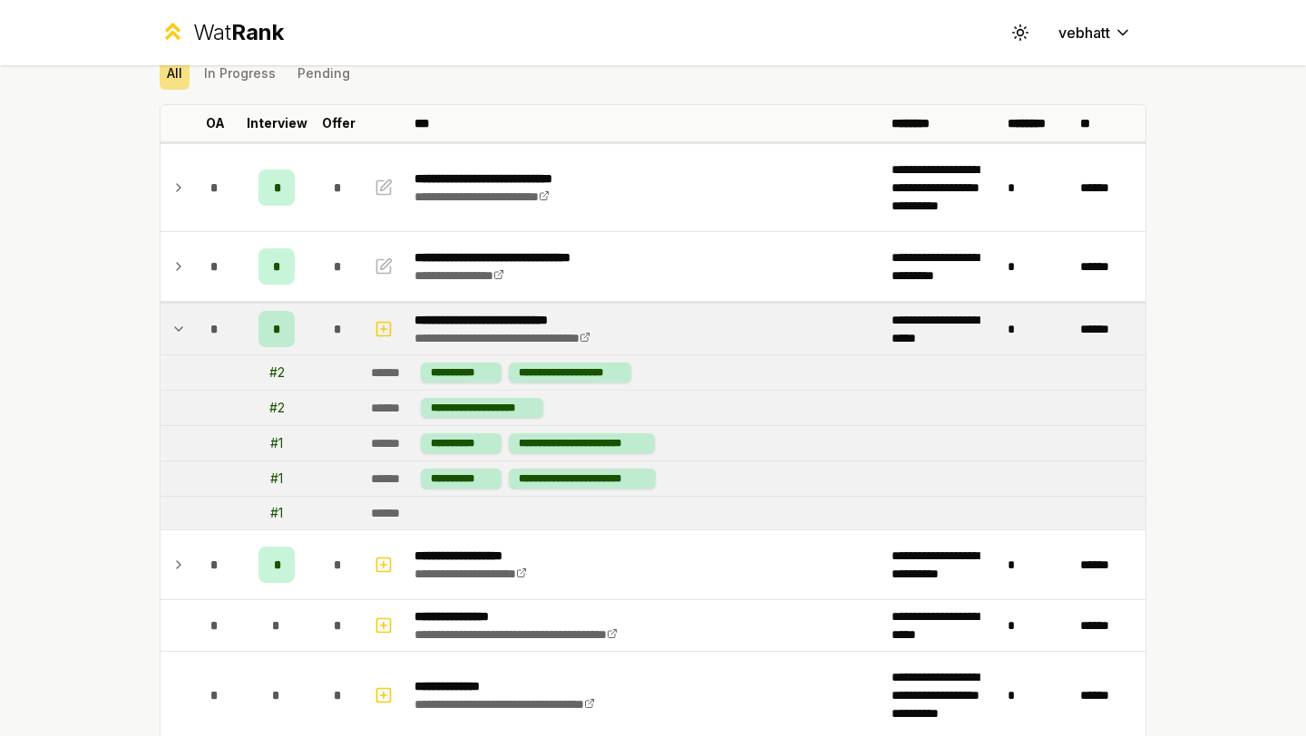
click at [175, 321] on icon at bounding box center [178, 329] width 15 height 22
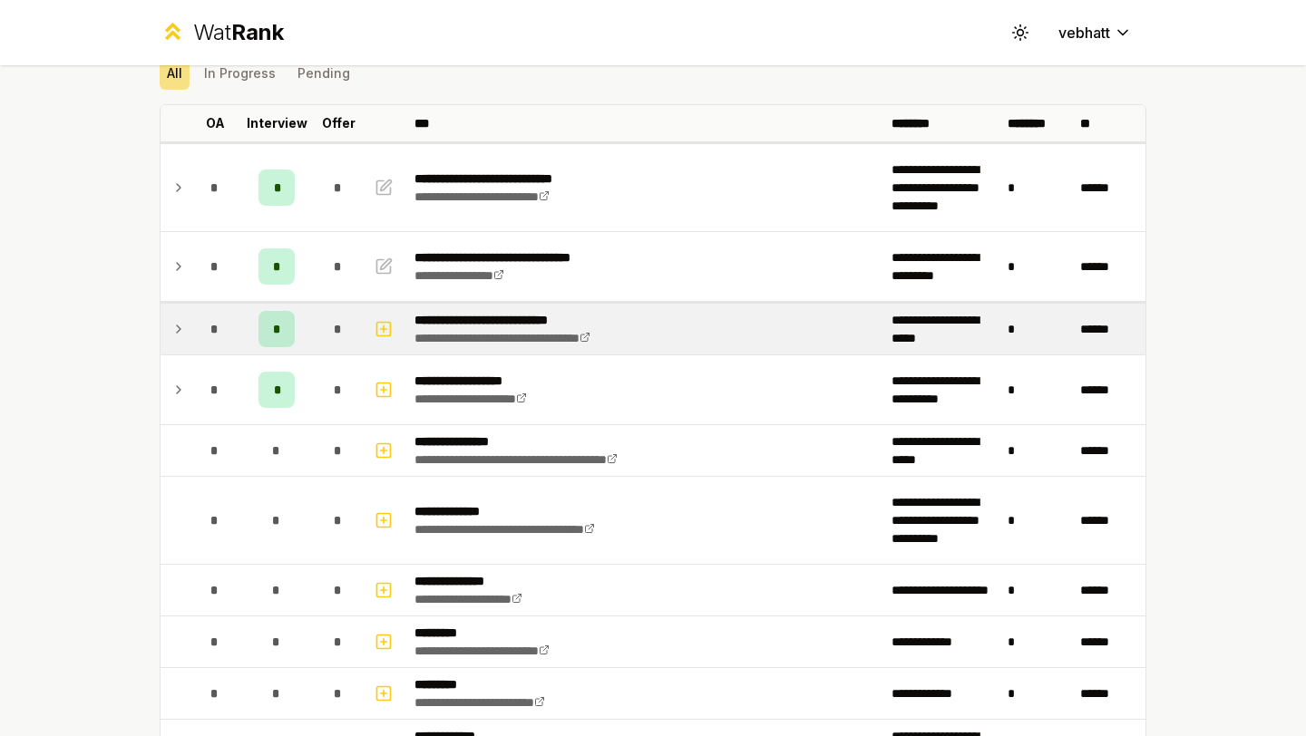
click at [116, 306] on div "**********" at bounding box center [653, 368] width 1306 height 736
click at [86, 316] on div "**********" at bounding box center [653, 368] width 1306 height 736
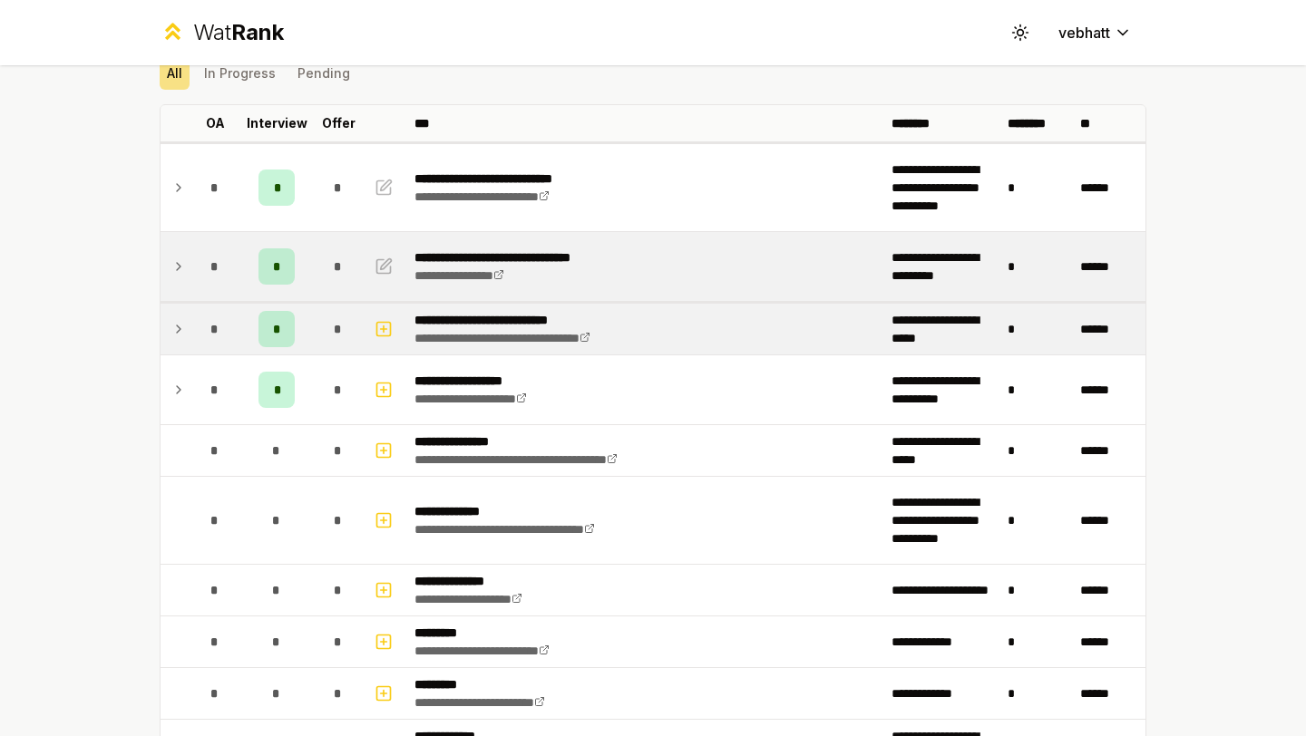
click at [170, 262] on td at bounding box center [174, 266] width 29 height 69
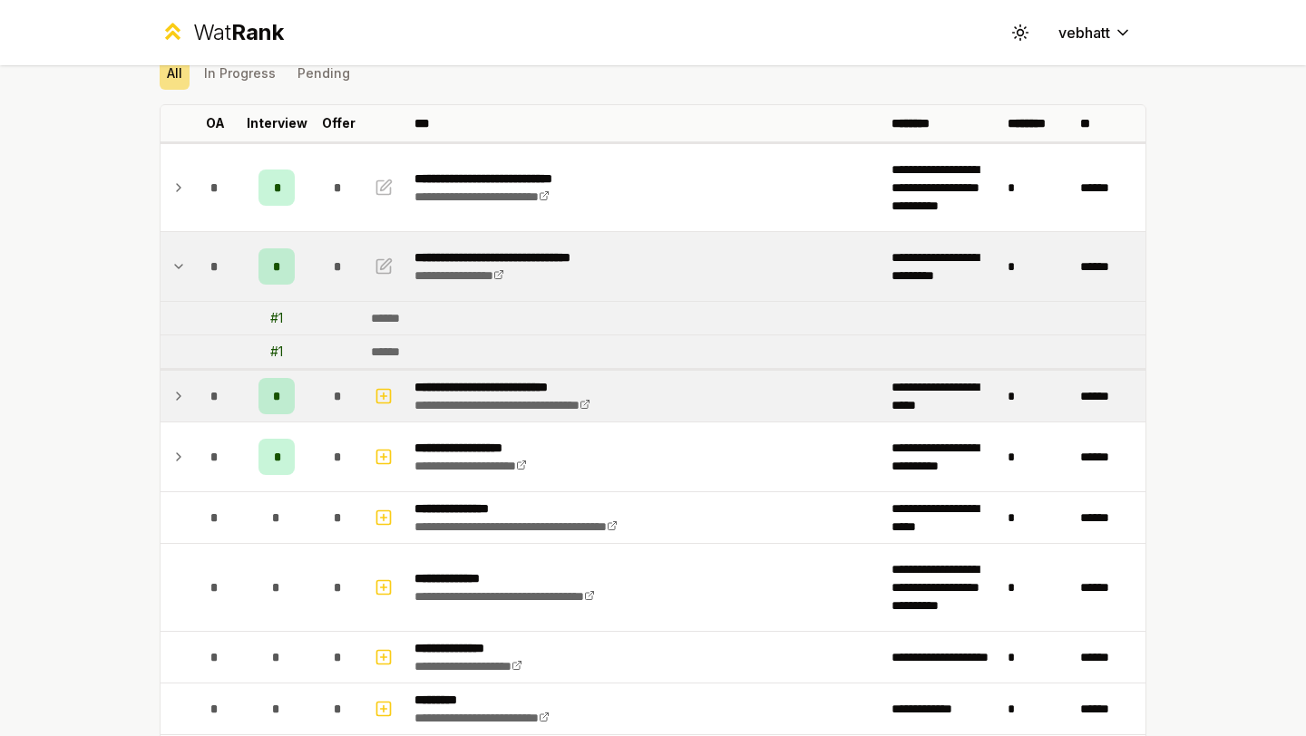
scroll to position [141, 0]
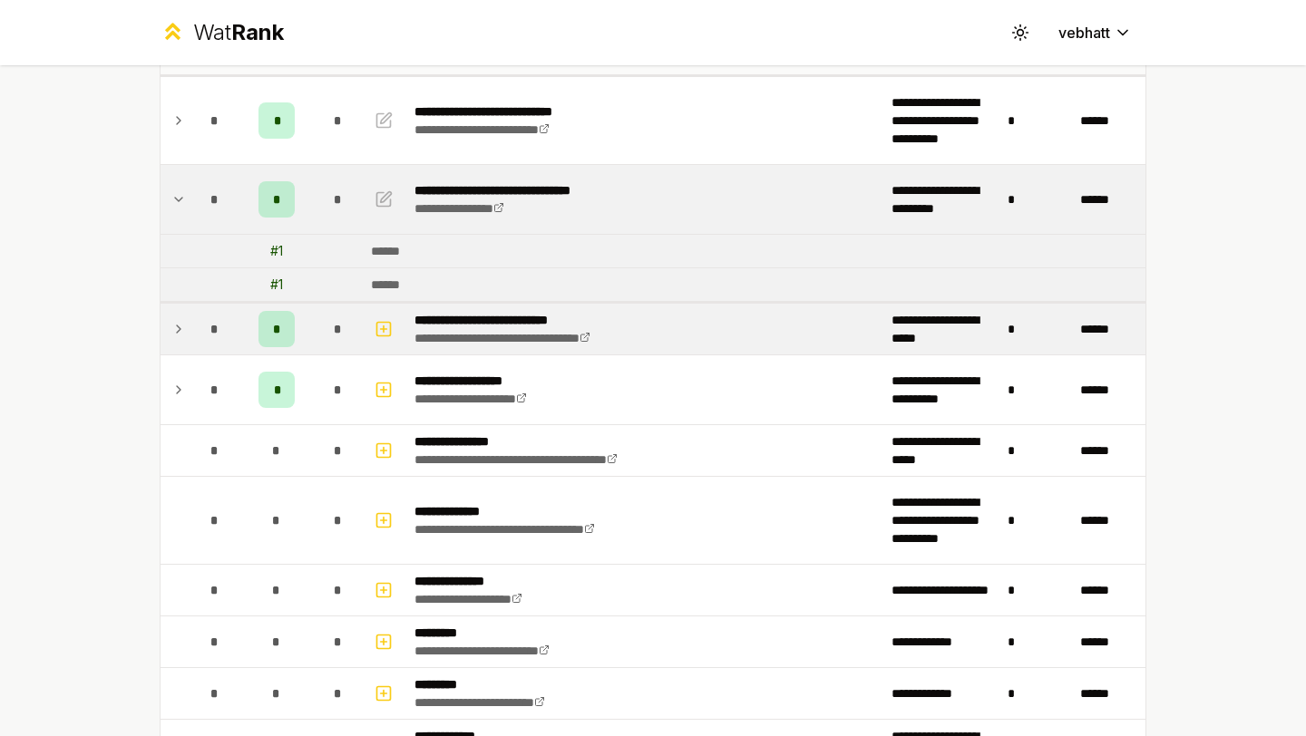
click at [176, 195] on icon at bounding box center [178, 200] width 15 height 22
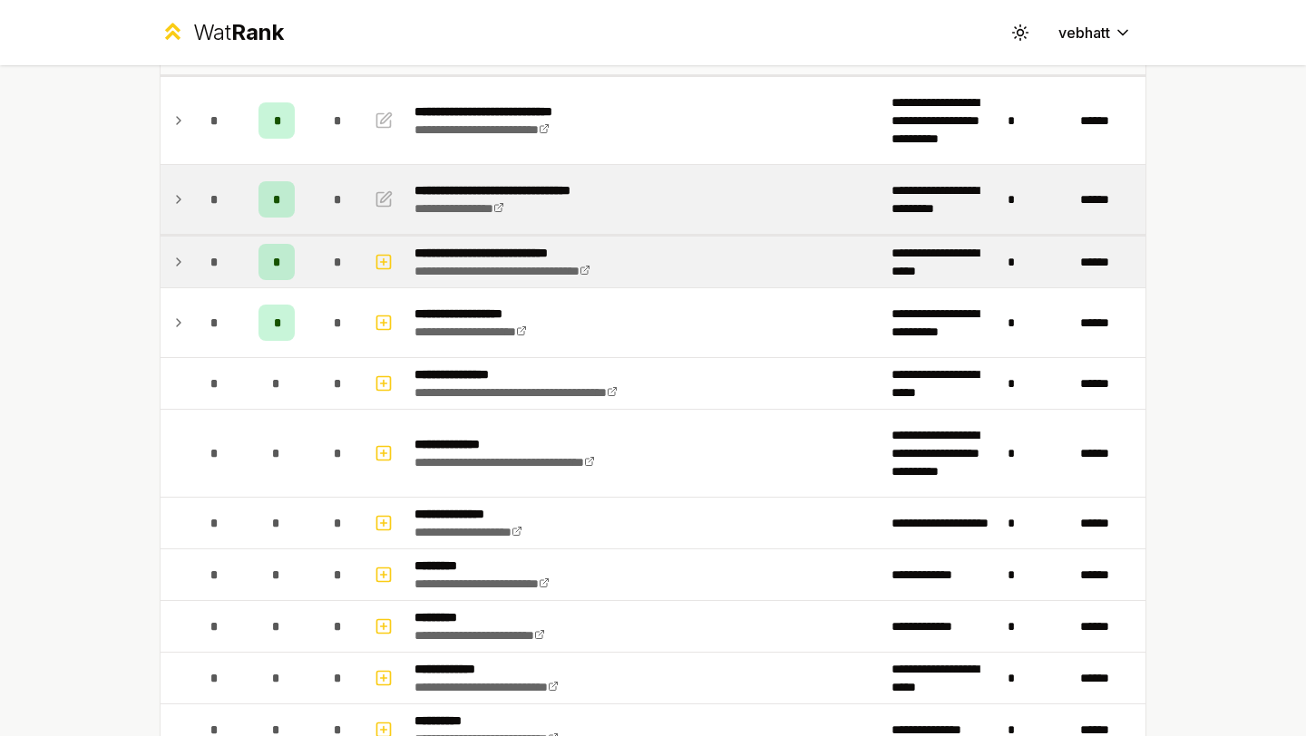
scroll to position [73, 0]
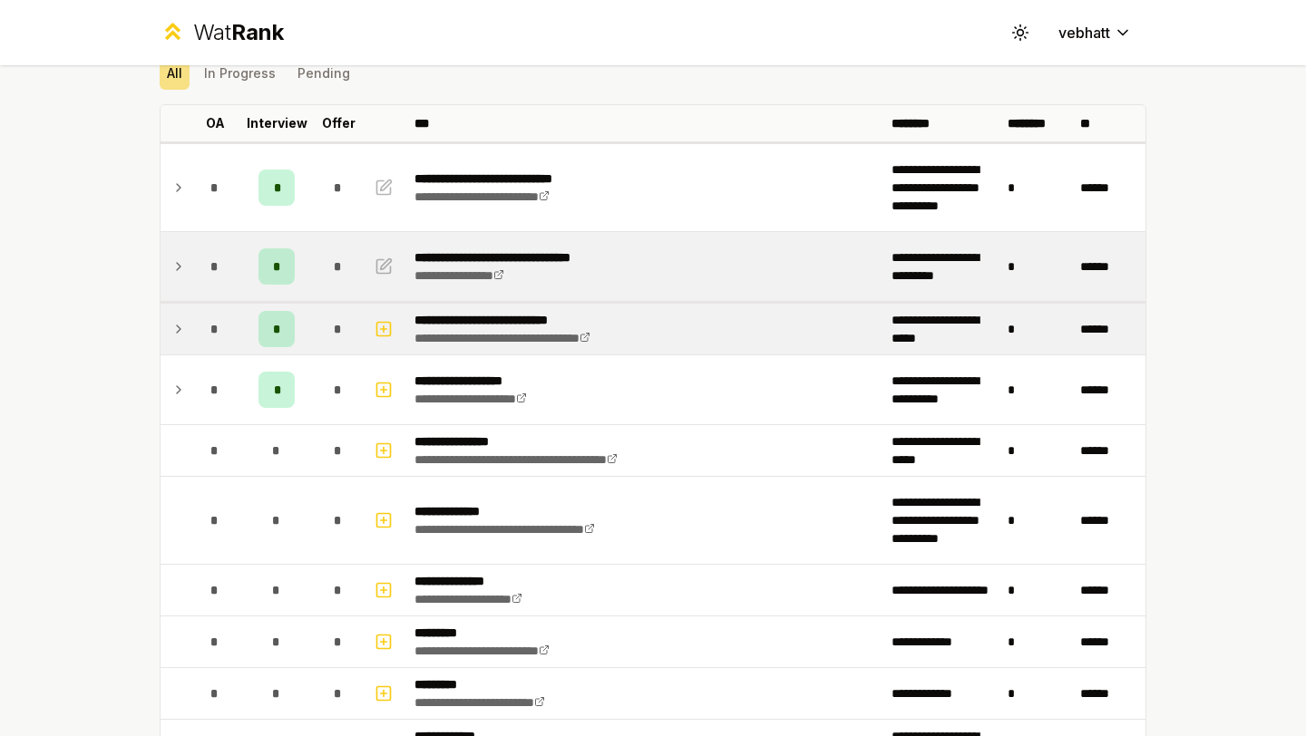
click at [1232, 256] on div "**********" at bounding box center [653, 368] width 1306 height 736
